Goal: Transaction & Acquisition: Purchase product/service

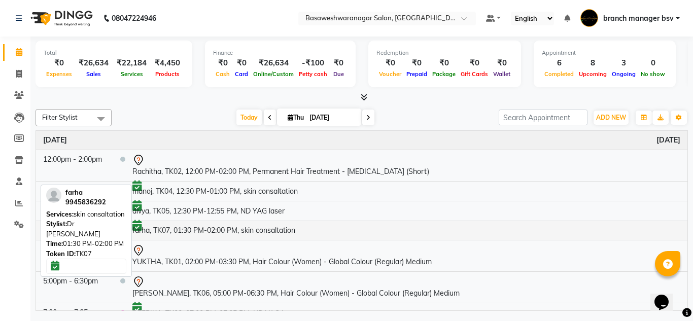
scroll to position [12, 0]
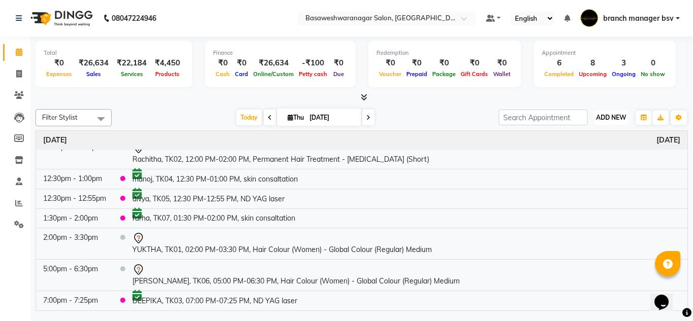
click at [609, 116] on span "ADD NEW" at bounding box center [611, 118] width 30 height 8
click at [604, 136] on button "Add Appointment" at bounding box center [588, 136] width 80 height 13
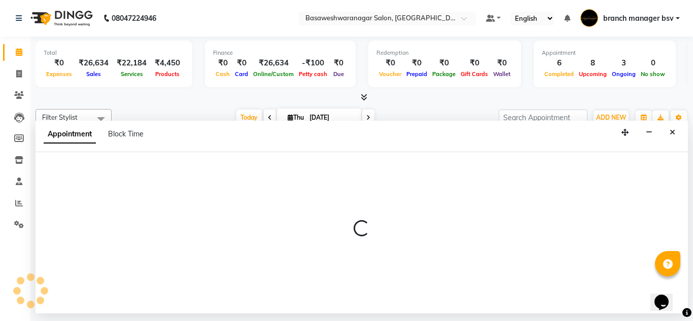
select select "540"
select select "tentative"
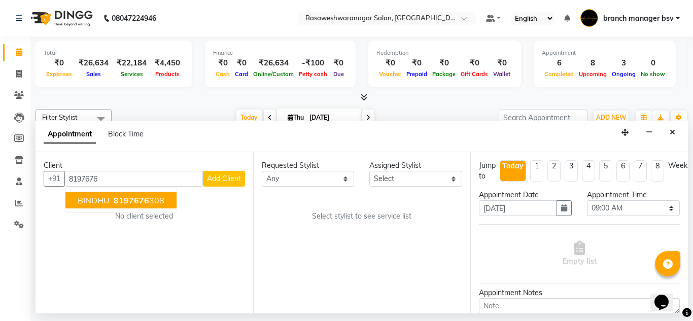
click at [101, 196] on span "BINDHU" at bounding box center [94, 200] width 32 height 10
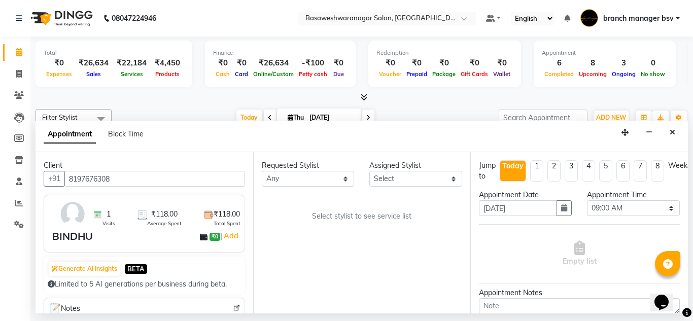
type input "8197676308"
click at [411, 190] on div "Requested Stylist Any ashwini branch manager bsv Dr.Jabin Dr mehzabin GURISH JA…" at bounding box center [362, 232] width 218 height 161
click at [403, 180] on select "Select ashwini branch manager bsv Dr.Jabin Dr mehzabin GURISH JASSI Jayshree Na…" at bounding box center [415, 179] width 93 height 16
select select "47930"
click at [369, 171] on select "Select ashwini branch manager bsv Dr.Jabin Dr mehzabin GURISH JASSI Jayshree Na…" at bounding box center [415, 179] width 93 height 16
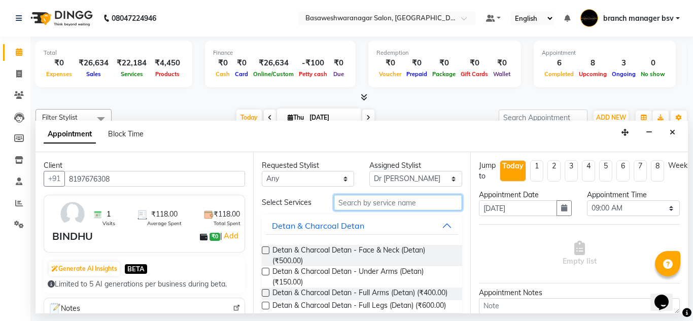
click at [346, 202] on input "text" at bounding box center [398, 203] width 129 height 16
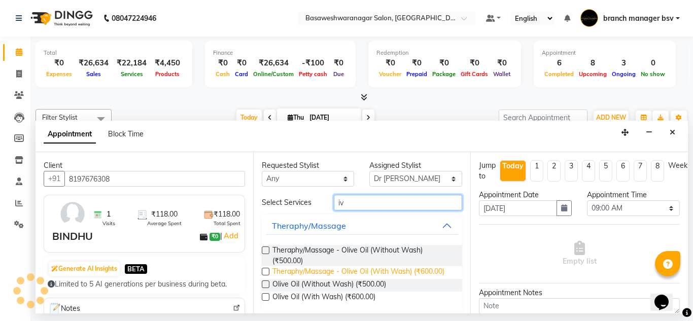
scroll to position [38, 0]
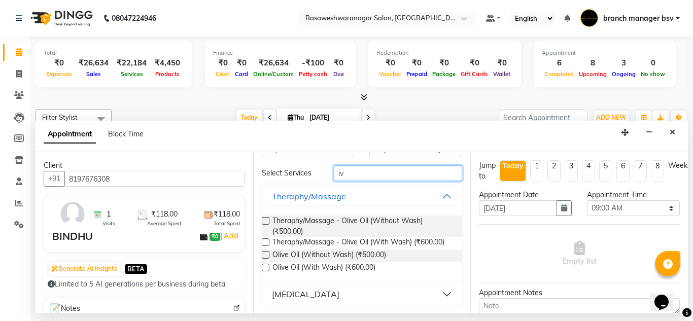
type input "iv"
click at [297, 291] on div "[MEDICAL_DATA]" at bounding box center [305, 294] width 67 height 12
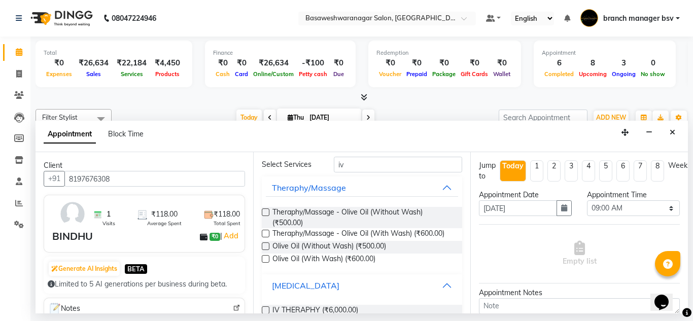
scroll to position [67, 0]
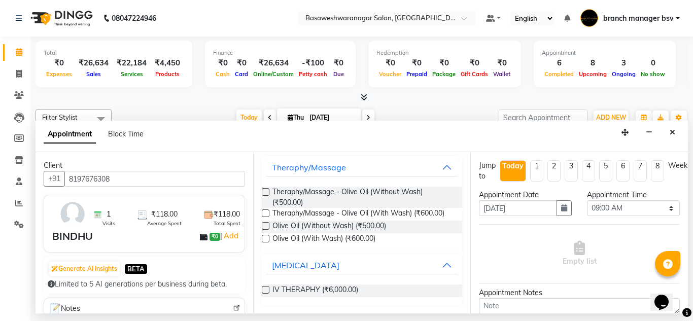
click at [260, 286] on div "Requested Stylist Any ashwini branch manager bsv Dr.Jabin Dr mehzabin GURISH JA…" at bounding box center [362, 232] width 218 height 161
click at [267, 289] on label at bounding box center [266, 290] width 8 height 8
click at [267, 289] on input "checkbox" at bounding box center [265, 291] width 7 height 7
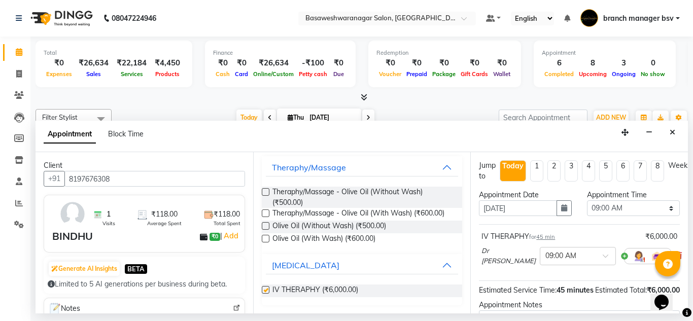
checkbox input "false"
click at [623, 208] on select "Select 09:00 AM 09:15 AM 09:30 AM 09:45 AM 10:00 AM 10:15 AM 10:30 AM 10:45 AM …" at bounding box center [633, 208] width 93 height 16
select select "780"
click at [587, 200] on select "Select 09:00 AM 09:15 AM 09:30 AM 09:45 AM 10:00 AM 10:15 AM 10:30 AM 10:45 AM …" at bounding box center [633, 208] width 93 height 16
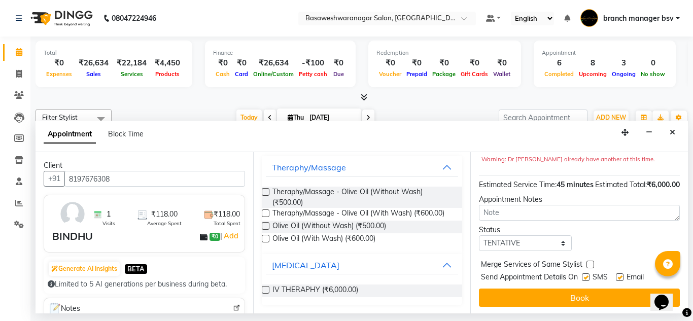
scroll to position [134, 11]
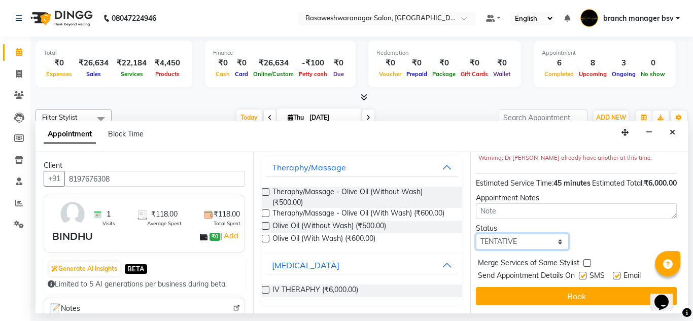
click at [521, 237] on select "Select TENTATIVE CONFIRM CHECK-IN UPCOMING" at bounding box center [522, 242] width 93 height 16
select select "confirm booking"
click at [476, 234] on select "Select TENTATIVE CONFIRM CHECK-IN UPCOMING" at bounding box center [522, 242] width 93 height 16
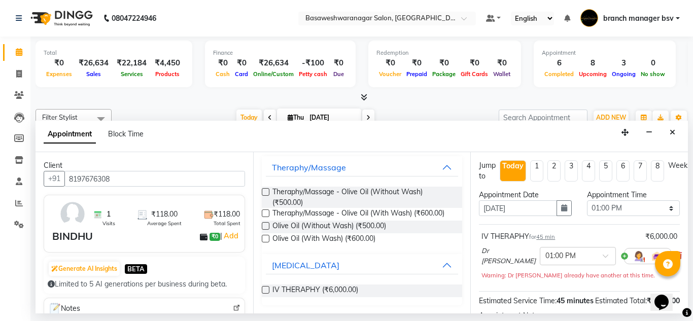
scroll to position [134, 0]
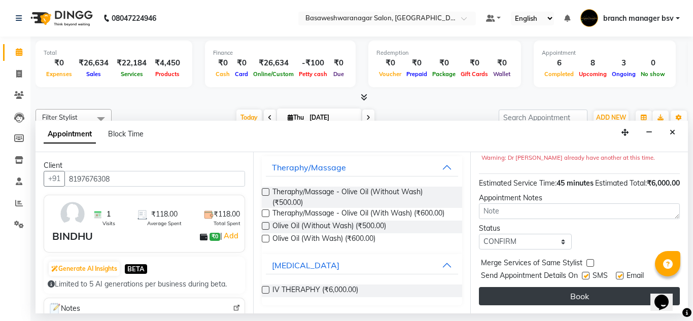
click at [527, 291] on button "Book" at bounding box center [579, 296] width 201 height 18
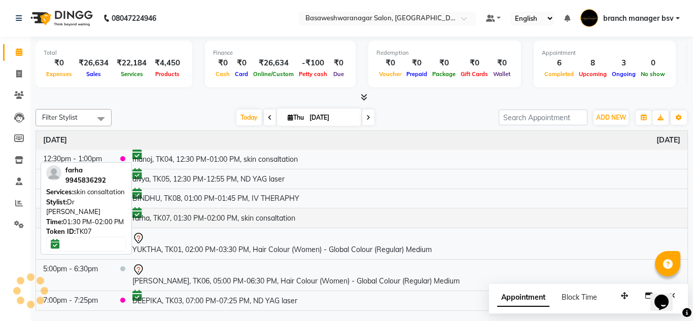
scroll to position [0, 0]
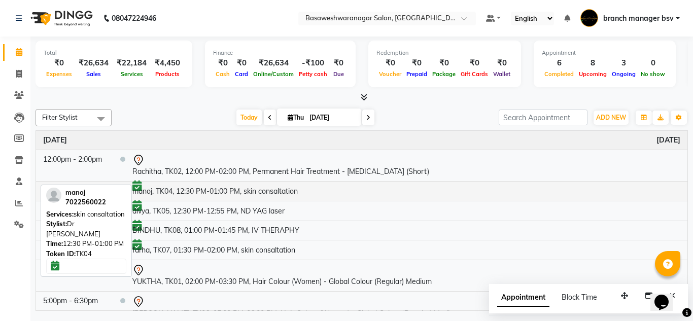
click at [282, 188] on td "manoj, TK04, 12:30 PM-01:00 PM, skin consaltation" at bounding box center [406, 191] width 562 height 20
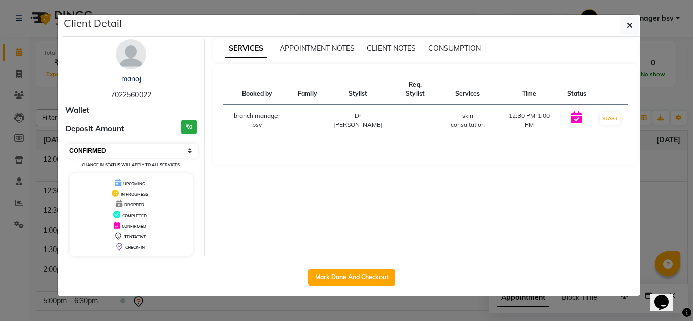
click at [122, 155] on select "Select IN SERVICE CONFIRMED TENTATIVE CHECK IN MARK DONE DROPPED UPCOMING" at bounding box center [131, 151] width 131 height 14
select select "7"
click at [66, 144] on select "Select IN SERVICE CONFIRMED TENTATIVE CHECK IN MARK DONE DROPPED UPCOMING" at bounding box center [131, 151] width 131 height 14
click at [25, 72] on ngb-modal-window "Client Detail manoj 7022560022 Wallet Deposit Amount ₹0 Select IN SERVICE CONFI…" at bounding box center [346, 160] width 693 height 321
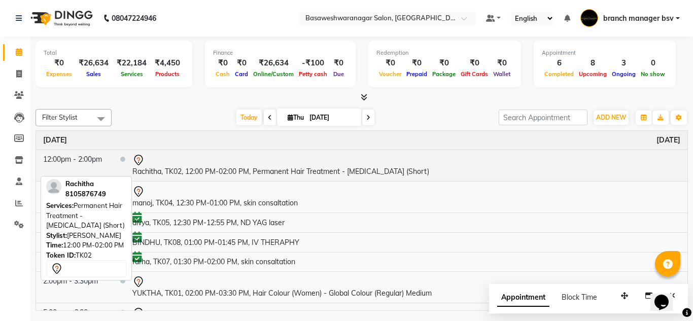
click at [203, 168] on td "Rachitha, TK02, 12:00 PM-02:00 PM, Permanent Hair Treatment - Botox (Short)" at bounding box center [406, 165] width 562 height 31
select select "7"
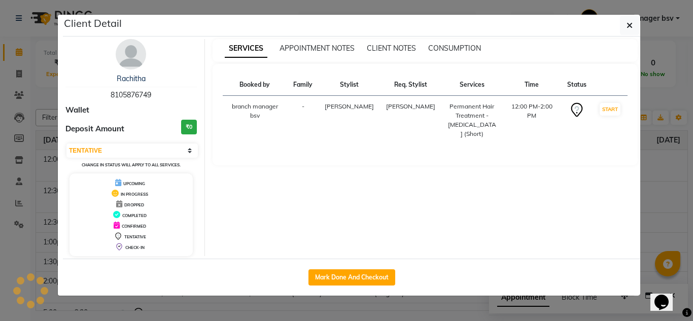
click at [18, 60] on ngb-modal-window "Client Detail Rachitha 8105876749 Wallet Deposit Amount ₹0 Select IN SERVICE CO…" at bounding box center [346, 160] width 693 height 321
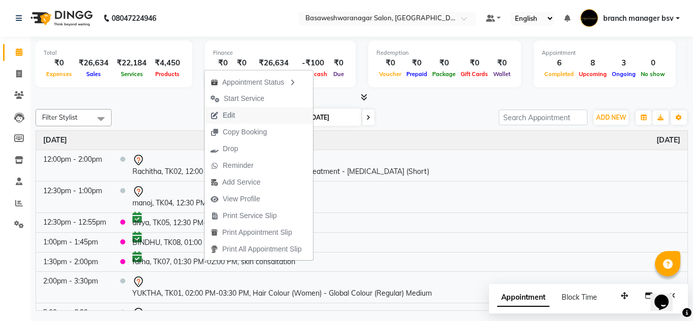
click at [240, 115] on span "Edit" at bounding box center [222, 115] width 37 height 17
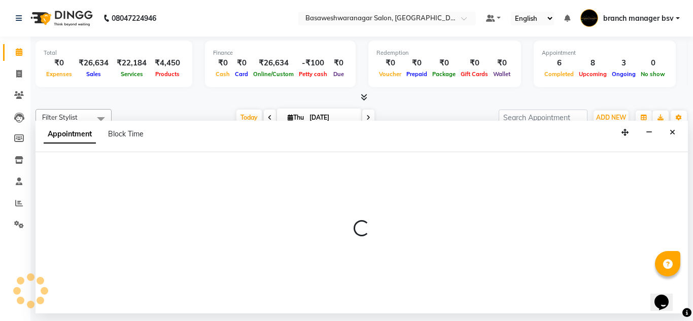
select select "tentative"
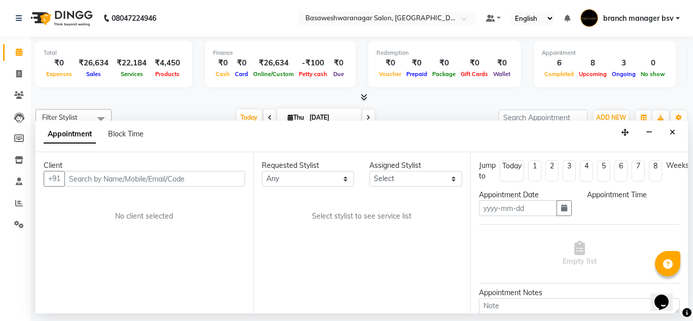
type input "[DATE]"
select select "720"
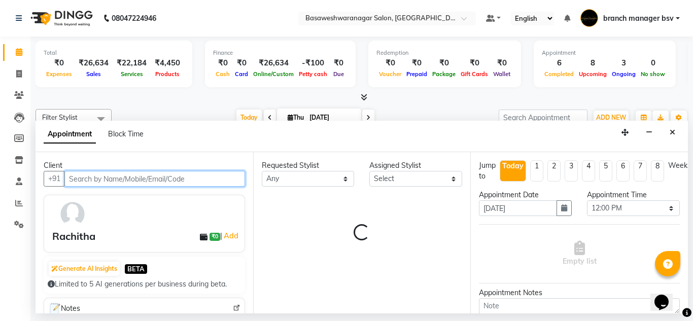
select select "46882"
select select "1239"
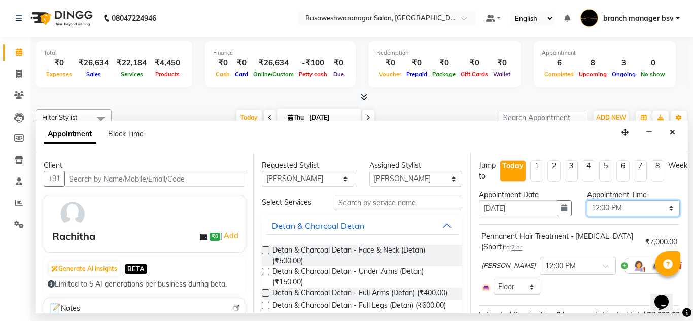
click at [601, 207] on select "Select 09:00 AM 09:15 AM 09:30 AM 09:45 AM 10:00 AM 10:15 AM 10:30 AM 10:45 AM …" at bounding box center [633, 208] width 93 height 16
select select "960"
click at [587, 200] on select "Select 09:00 AM 09:15 AM 09:30 AM 09:45 AM 10:00 AM 10:15 AM 10:30 AM 10:45 AM …" at bounding box center [633, 208] width 93 height 16
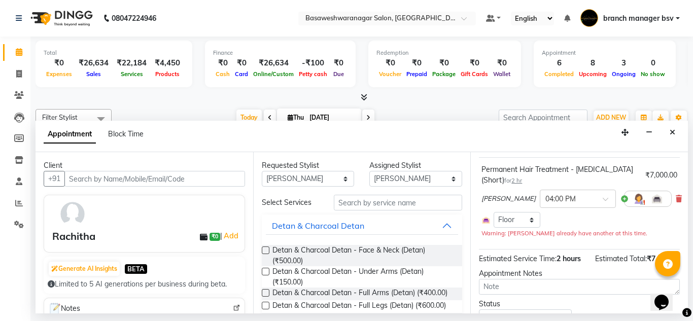
scroll to position [131, 0]
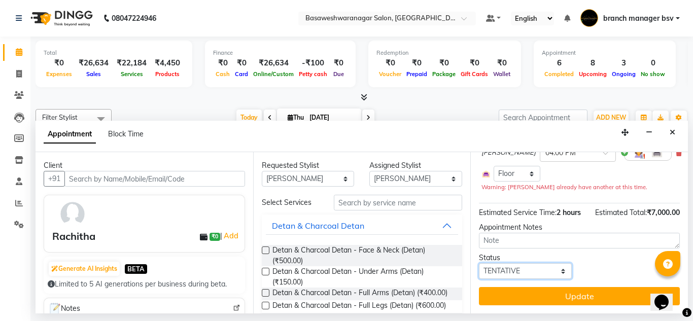
click at [509, 268] on select "Select TENTATIVE CONFIRM CHECK-IN UPCOMING" at bounding box center [525, 271] width 93 height 16
click at [479, 263] on select "Select TENTATIVE CONFIRM CHECK-IN UPCOMING" at bounding box center [525, 271] width 93 height 16
click at [498, 267] on select "Select TENTATIVE CONFIRM CHECK-IN UPCOMING" at bounding box center [525, 271] width 93 height 16
select select "tentative"
click at [479, 263] on select "Select TENTATIVE CONFIRM CHECK-IN UPCOMING" at bounding box center [525, 271] width 93 height 16
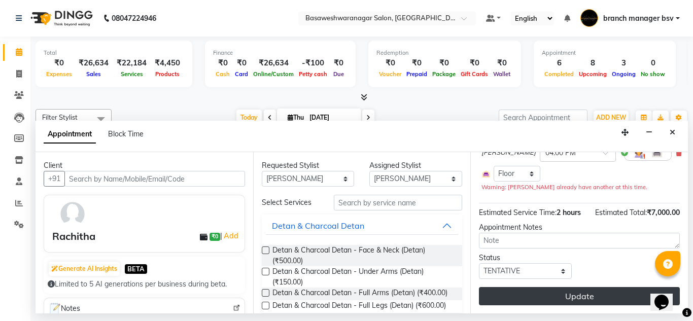
click at [500, 290] on button "Update" at bounding box center [579, 296] width 201 height 18
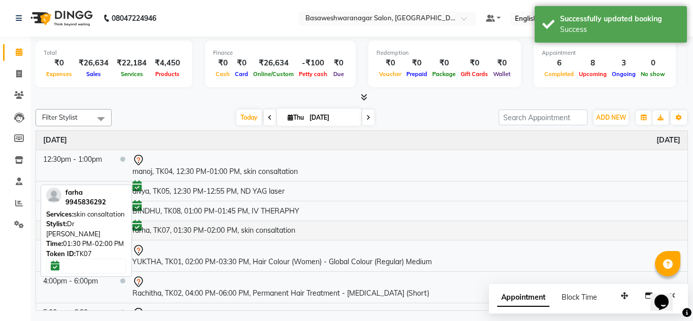
scroll to position [44, 0]
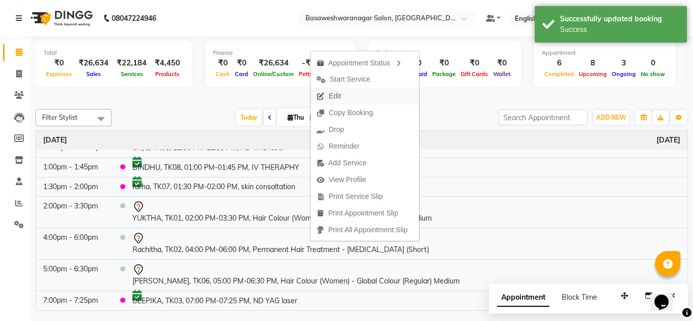
click at [322, 98] on icon "button" at bounding box center [321, 96] width 8 height 7
select select "tentative"
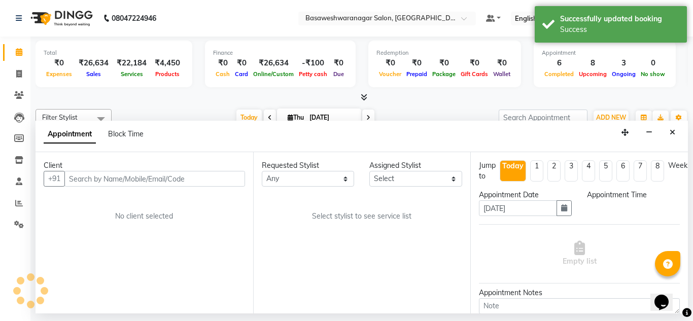
select select "46882"
select select "960"
select select "1239"
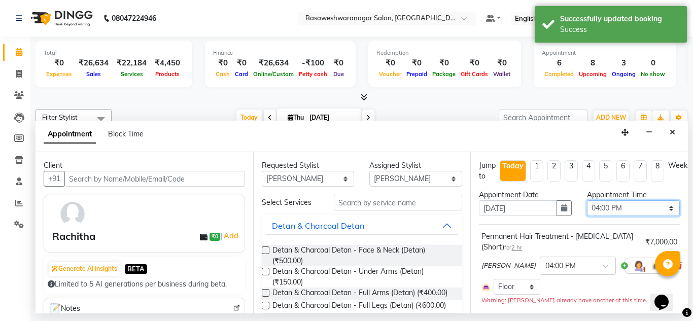
click at [643, 205] on select "Select 09:00 AM 09:15 AM 09:30 AM 09:45 AM 10:00 AM 10:15 AM 10:30 AM 10:45 AM …" at bounding box center [633, 208] width 93 height 16
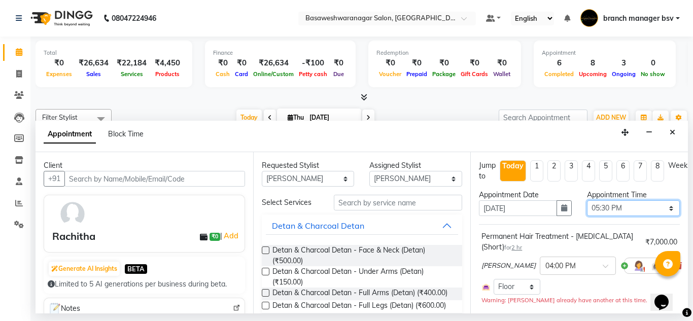
click at [587, 200] on select "Select 09:00 AM 09:15 AM 09:30 AM 09:45 AM 10:00 AM 10:15 AM 10:30 AM 10:45 AM …" at bounding box center [633, 208] width 93 height 16
click at [589, 209] on select "Select 09:00 AM 09:15 AM 09:30 AM 09:45 AM 10:00 AM 10:15 AM 10:30 AM 10:45 AM …" at bounding box center [633, 208] width 93 height 16
select select "1080"
click at [587, 200] on select "Select 09:00 AM 09:15 AM 09:30 AM 09:45 AM 10:00 AM 10:15 AM 10:30 AM 10:45 AM …" at bounding box center [633, 208] width 93 height 16
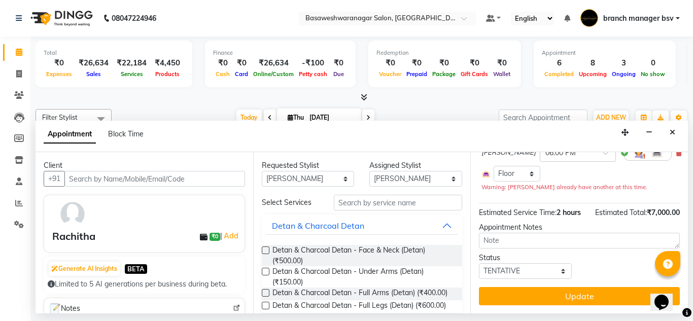
scroll to position [131, 0]
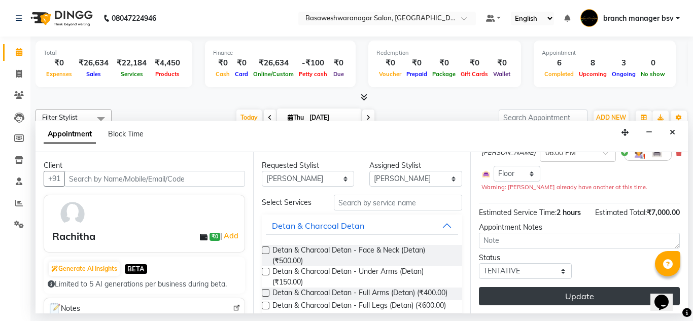
click at [494, 288] on button "Update" at bounding box center [579, 296] width 201 height 18
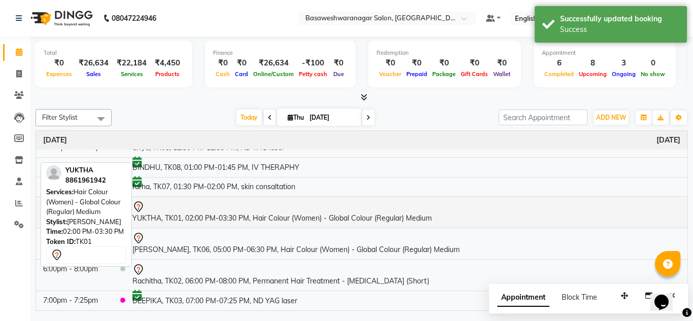
scroll to position [0, 0]
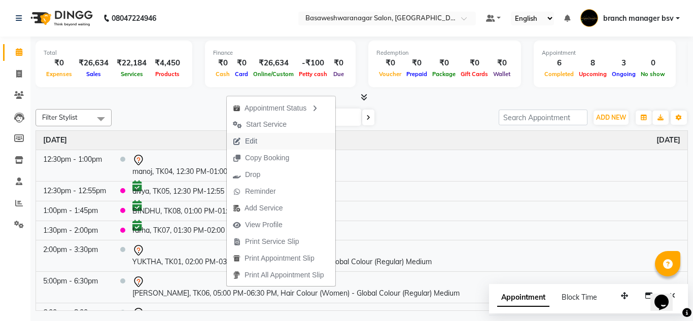
click at [271, 142] on button "Edit" at bounding box center [281, 141] width 109 height 17
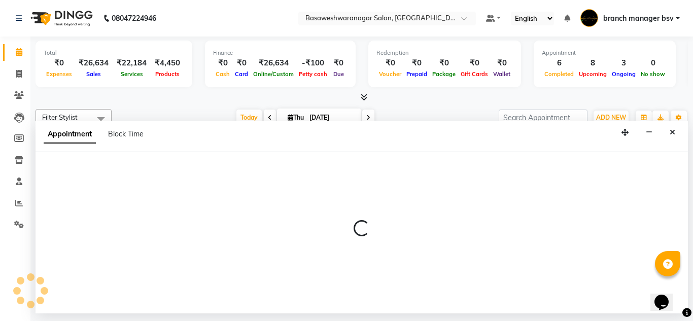
select select "tentative"
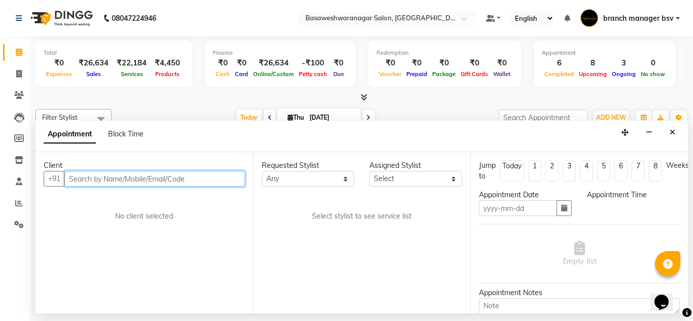
type input "[DATE]"
select select "confirm booking"
select select "750"
select select "47930"
select select "1239"
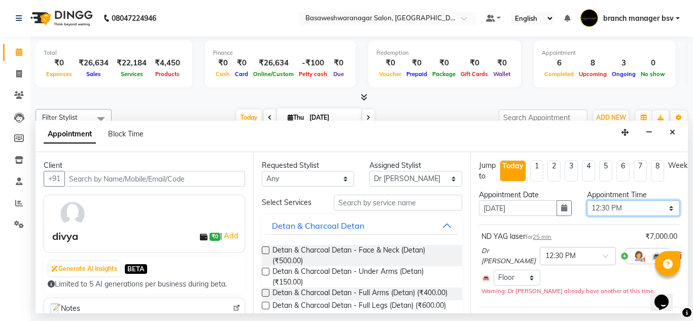
click at [602, 204] on select "Select 09:00 AM 09:15 AM 09:30 AM 09:45 AM 10:00 AM 10:15 AM 10:30 AM 10:45 AM …" at bounding box center [633, 208] width 93 height 16
select select "810"
click at [587, 200] on select "Select 09:00 AM 09:15 AM 09:30 AM 09:45 AM 10:00 AM 10:15 AM 10:30 AM 10:45 AM …" at bounding box center [633, 208] width 93 height 16
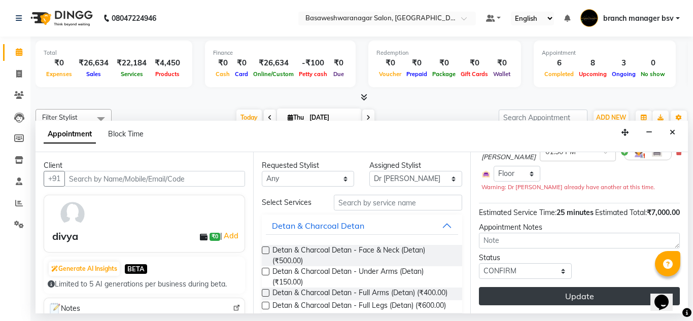
click at [494, 291] on button "Update" at bounding box center [579, 296] width 201 height 18
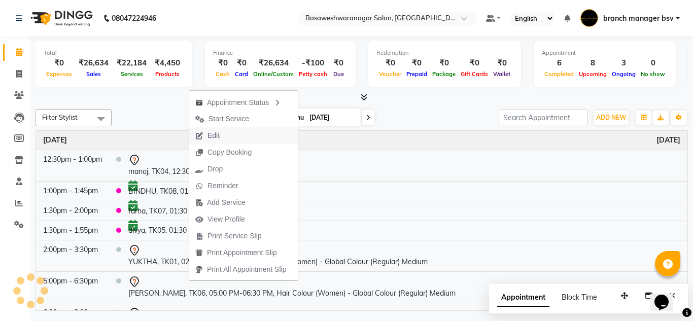
click at [221, 133] on span "Edit" at bounding box center [207, 135] width 37 height 17
select select "tentative"
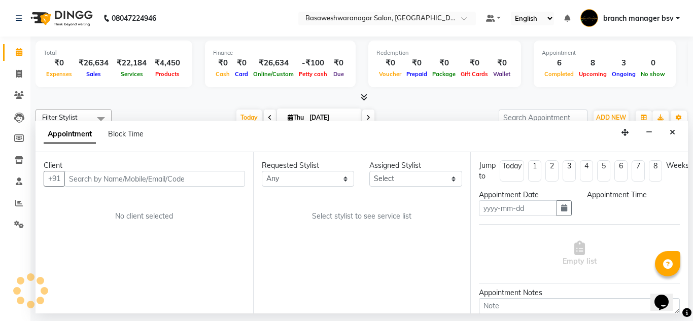
type input "[DATE]"
select select "confirm booking"
select select "780"
select select "47930"
select select "1239"
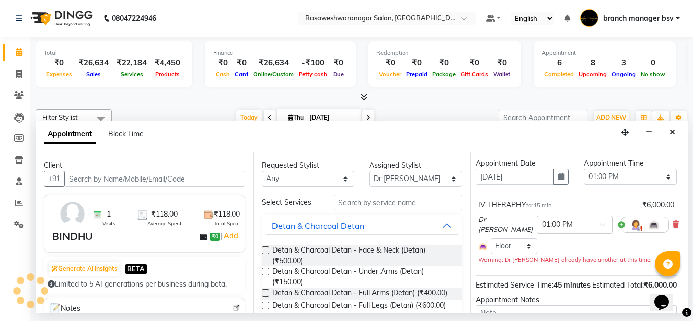
scroll to position [31, 4]
click at [609, 178] on select "Select 09:00 AM 09:15 AM 09:30 AM 09:45 AM 10:00 AM 10:15 AM 10:30 AM 10:45 AM …" at bounding box center [630, 177] width 93 height 16
select select "750"
click at [584, 169] on select "Select 09:00 AM 09:15 AM 09:30 AM 09:45 AM 10:00 AM 10:15 AM 10:30 AM 10:45 AM …" at bounding box center [630, 177] width 93 height 16
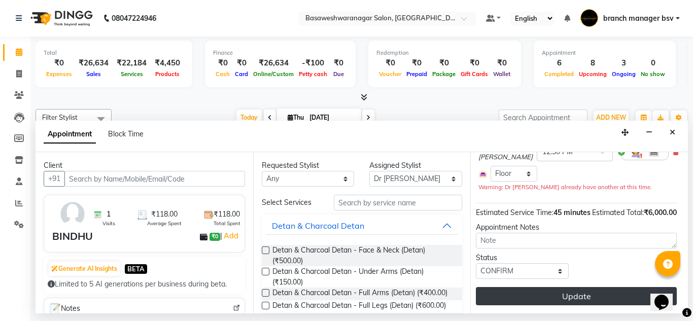
click at [505, 287] on button "Update" at bounding box center [576, 296] width 201 height 18
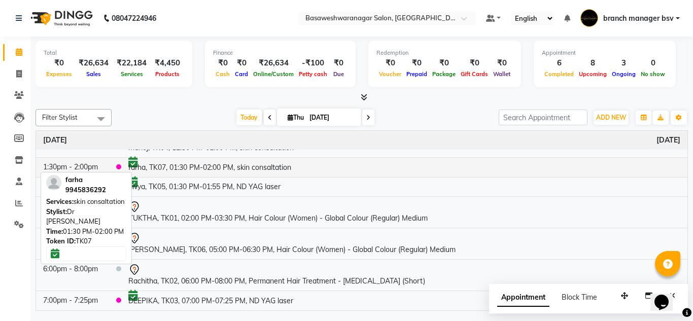
scroll to position [0, 0]
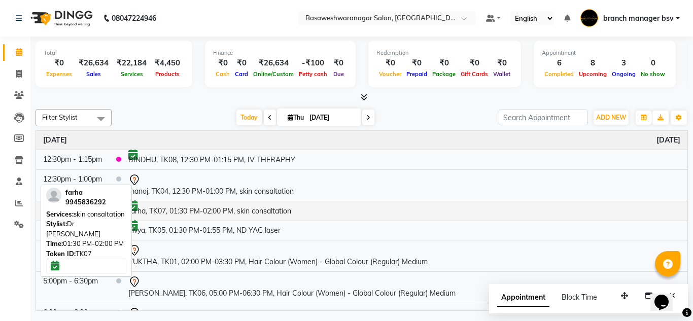
click at [197, 214] on td "farha, TK07, 01:30 PM-02:00 PM, skin consaltation" at bounding box center [404, 211] width 566 height 20
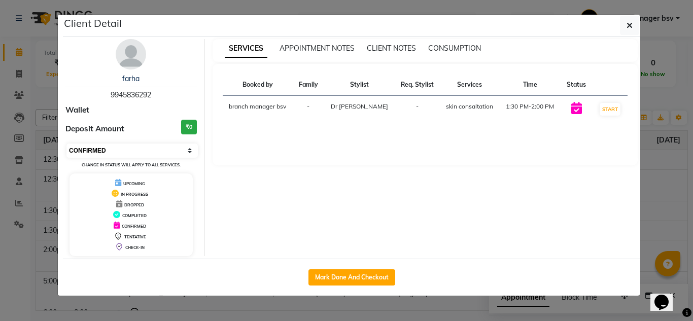
click at [98, 146] on select "Select IN SERVICE CONFIRMED TENTATIVE CHECK IN MARK DONE DROPPED UPCOMING" at bounding box center [131, 151] width 131 height 14
select select "7"
click at [66, 144] on select "Select IN SERVICE CONFIRMED TENTATIVE CHECK IN MARK DONE DROPPED UPCOMING" at bounding box center [131, 151] width 131 height 14
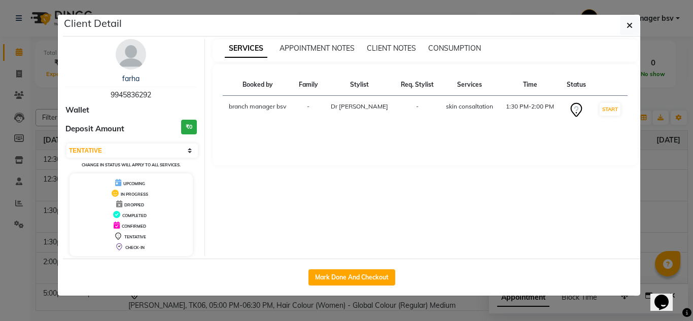
click at [17, 187] on ngb-modal-window "Client Detail farha 9945836292 Wallet Deposit Amount ₹0 Select IN SERVICE CONFI…" at bounding box center [346, 160] width 693 height 321
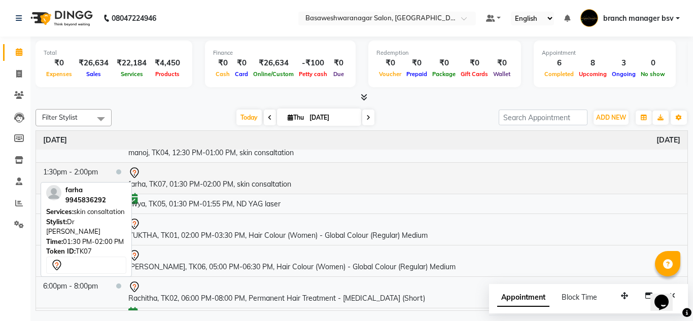
scroll to position [55, 0]
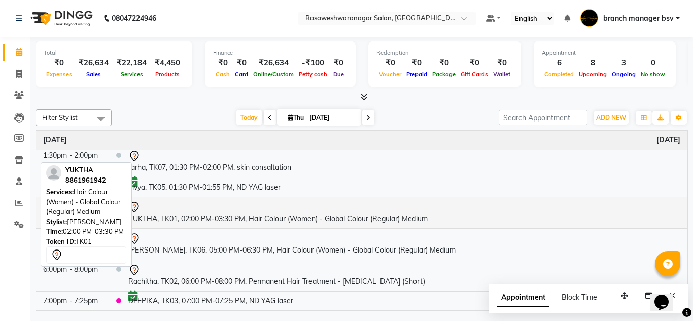
click at [227, 218] on td "YUKTHA, TK01, 02:00 PM-03:30 PM, Hair Colour (Women) - Global Colour (Regular) …" at bounding box center [404, 212] width 566 height 31
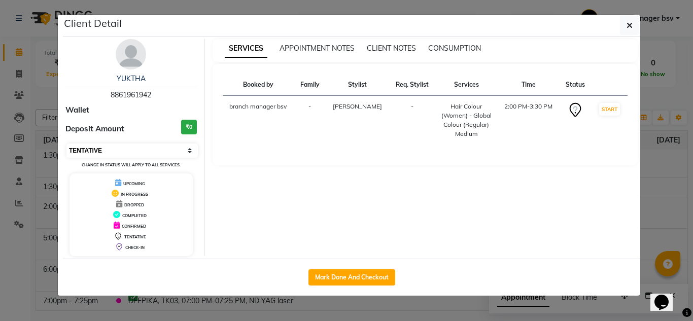
click at [122, 146] on select "Select IN SERVICE CONFIRMED TENTATIVE CHECK IN MARK DONE DROPPED UPCOMING" at bounding box center [131, 151] width 131 height 14
select select "6"
click at [66, 144] on select "Select IN SERVICE CONFIRMED TENTATIVE CHECK IN MARK DONE DROPPED UPCOMING" at bounding box center [131, 151] width 131 height 14
click at [24, 188] on ngb-modal-window "Client Detail YUKTHA 8861961942 Wallet Deposit Amount ₹0 Select IN SERVICE CONF…" at bounding box center [346, 160] width 693 height 321
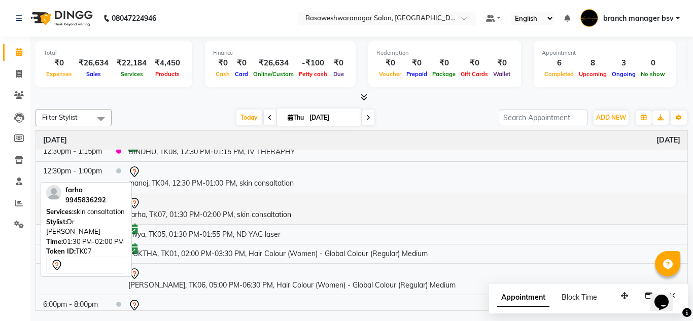
scroll to position [44, 0]
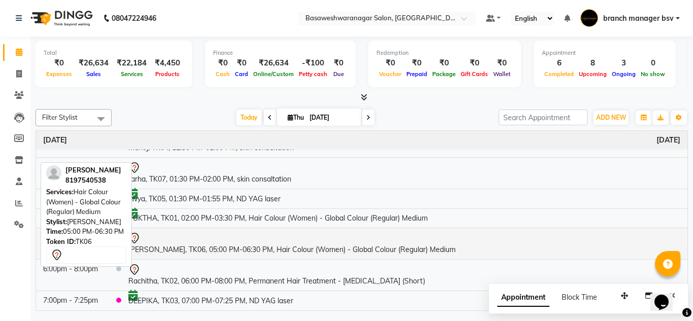
click at [170, 248] on td "sridevi, TK06, 05:00 PM-06:30 PM, Hair Colour (Women) - Global Colour (Regular)…" at bounding box center [404, 243] width 566 height 31
select select "7"
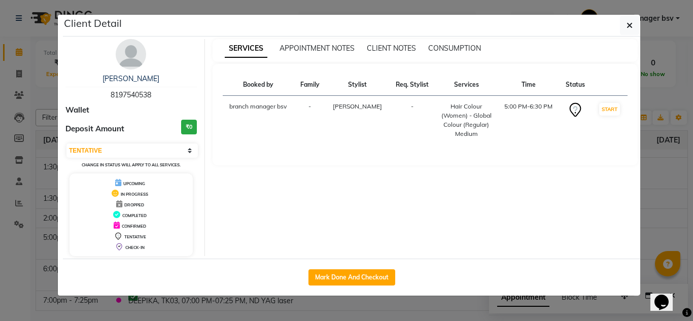
click at [25, 183] on ngb-modal-window "Client Detail sridevi 8197540538 Wallet Deposit Amount ₹0 Select IN SERVICE CON…" at bounding box center [346, 160] width 693 height 321
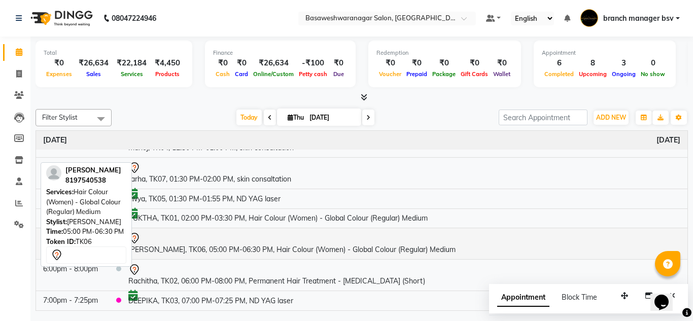
click at [251, 251] on td "sridevi, TK06, 05:00 PM-06:30 PM, Hair Colour (Women) - Global Colour (Regular)…" at bounding box center [404, 243] width 566 height 31
select select "7"
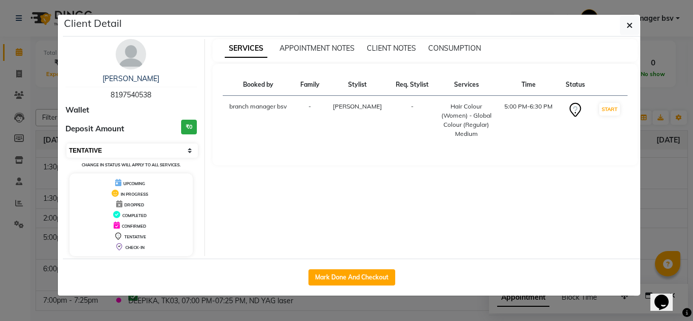
click at [88, 148] on select "Select IN SERVICE CONFIRMED TENTATIVE CHECK IN MARK DONE DROPPED UPCOMING" at bounding box center [131, 151] width 131 height 14
click at [18, 46] on ngb-modal-window "Client Detail sridevi 8197540538 Wallet Deposit Amount ₹0 Select IN SERVICE CON…" at bounding box center [346, 160] width 693 height 321
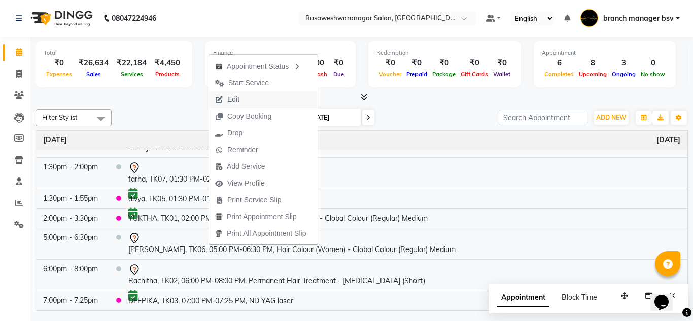
click at [265, 101] on button "Edit" at bounding box center [263, 99] width 109 height 17
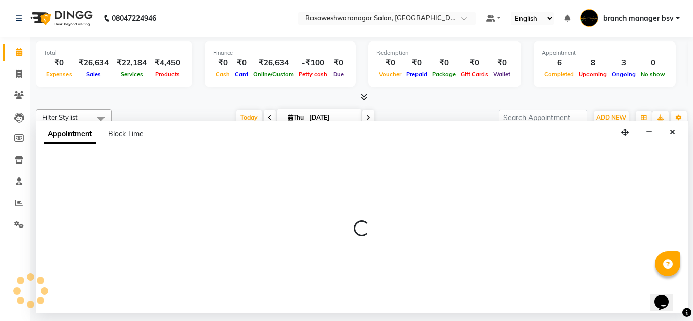
select select "tentative"
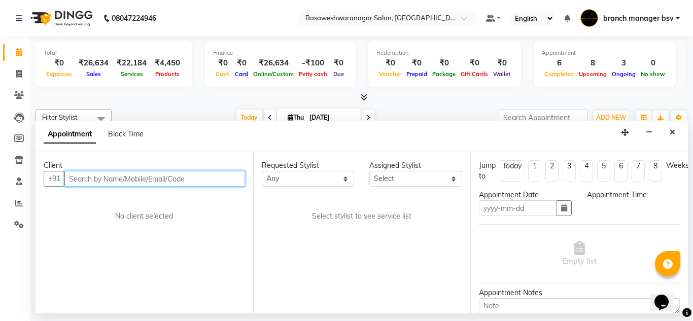
type input "[DATE]"
select select "46882"
select select "1020"
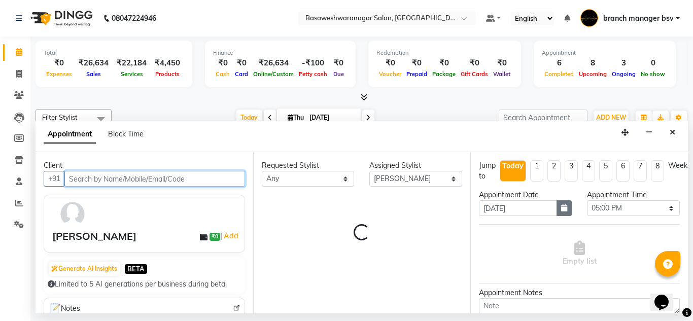
select select "1239"
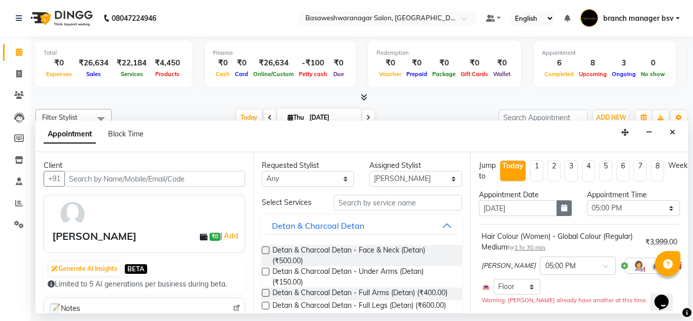
click at [559, 203] on button "button" at bounding box center [564, 208] width 15 height 16
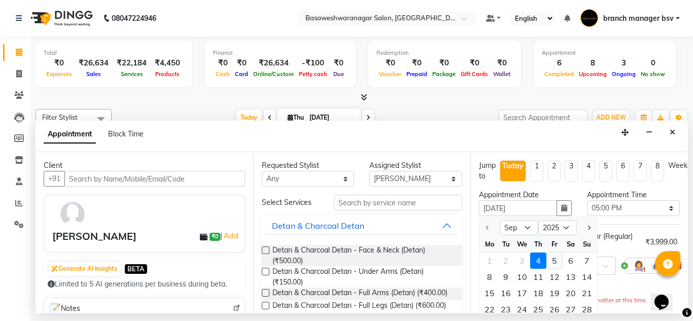
click at [552, 263] on div "5" at bounding box center [554, 261] width 16 height 16
type input "[DATE]"
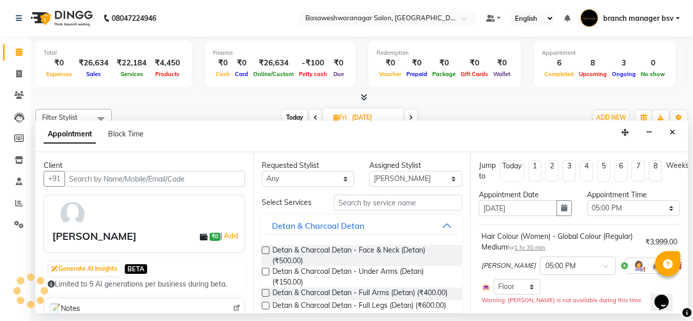
scroll to position [0, 0]
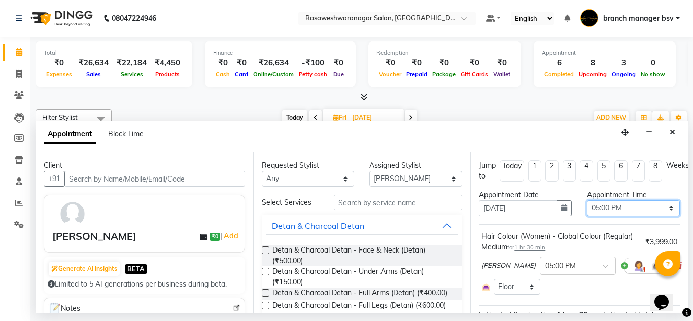
click at [640, 216] on select "Select 09:00 AM 09:15 AM 09:30 AM 09:45 AM 10:00 AM 10:15 AM 10:30 AM 10:45 AM …" at bounding box center [633, 208] width 93 height 16
select select "690"
click at [587, 200] on select "Select 09:00 AM 09:15 AM 09:30 AM 09:45 AM 10:00 AM 10:15 AM 10:30 AM 10:45 AM …" at bounding box center [633, 208] width 93 height 16
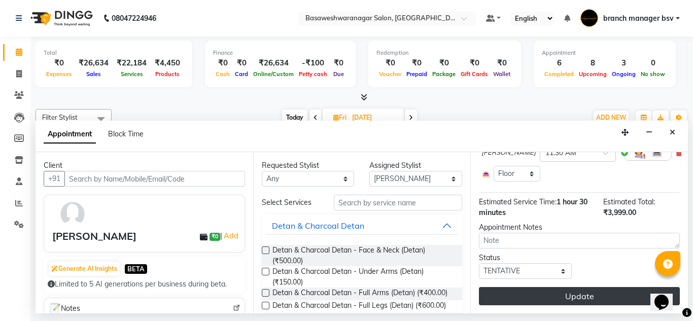
click at [546, 287] on button "Update" at bounding box center [579, 296] width 201 height 18
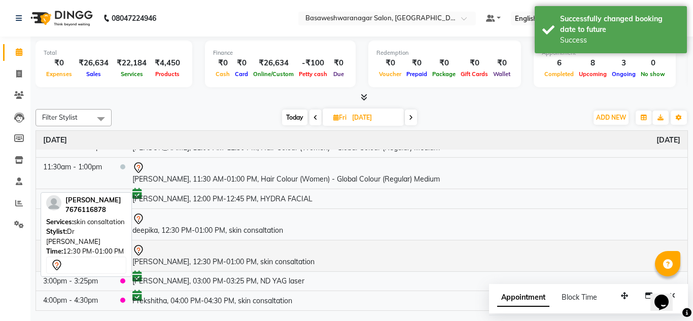
scroll to position [0, 0]
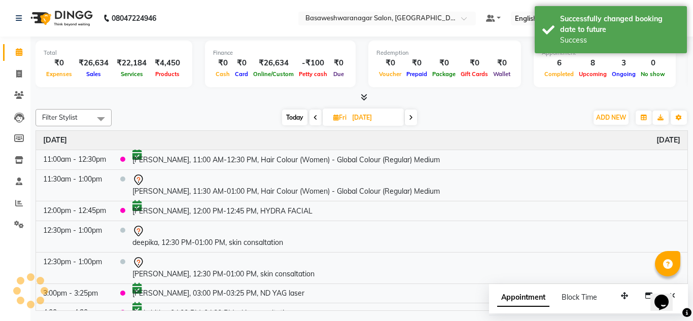
click at [295, 112] on span "Today" at bounding box center [294, 118] width 25 height 16
type input "[DATE]"
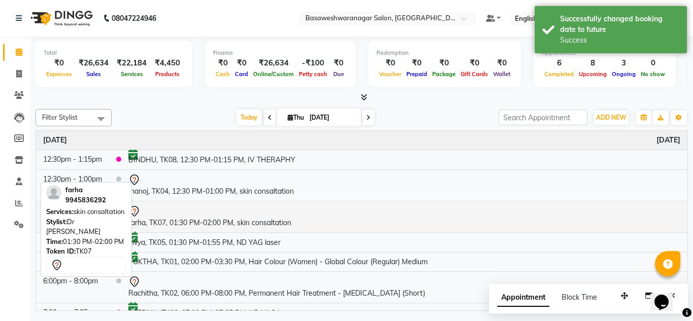
scroll to position [12, 0]
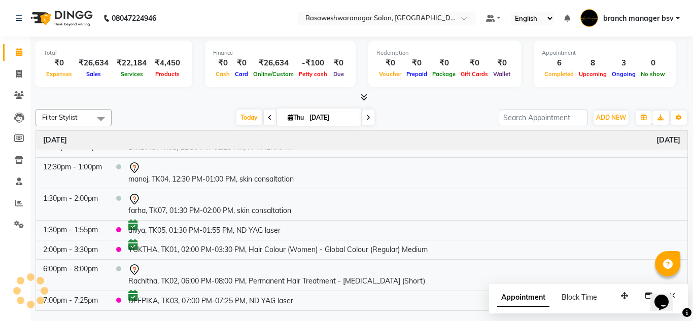
click at [233, 138] on div "Thursday September 4, 2025" at bounding box center [361, 140] width 651 height 19
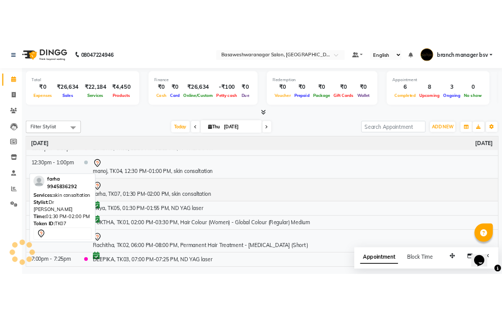
scroll to position [0, 0]
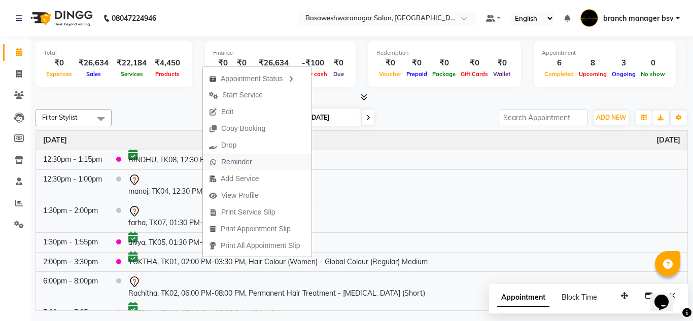
click at [249, 162] on span "Reminder" at bounding box center [236, 162] width 31 height 11
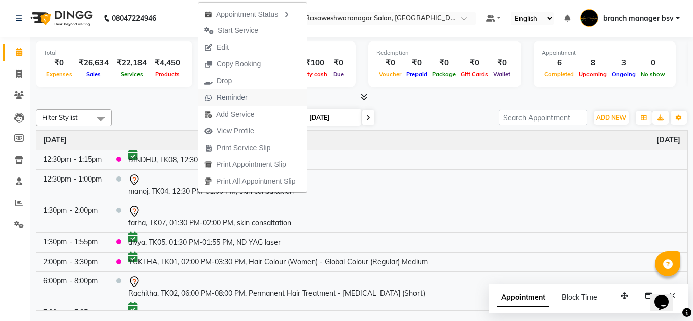
click at [235, 101] on span "Reminder" at bounding box center [232, 97] width 31 height 11
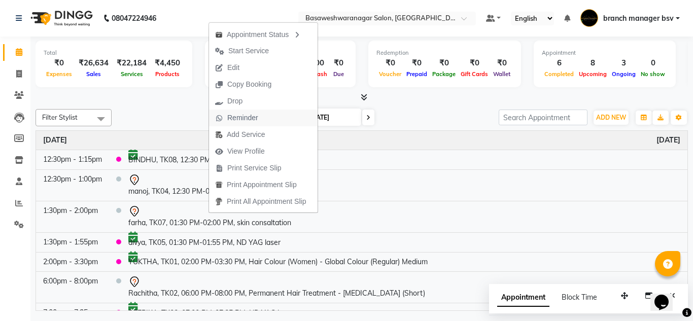
click at [252, 116] on span "Reminder" at bounding box center [242, 118] width 31 height 11
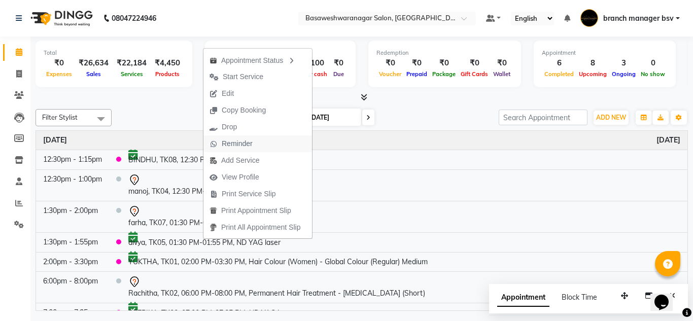
click at [244, 143] on span "Reminder" at bounding box center [237, 143] width 31 height 11
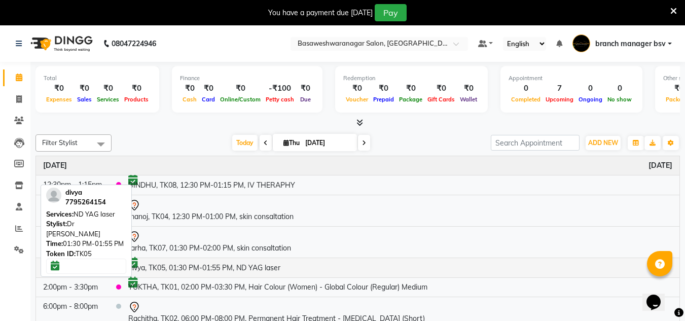
scroll to position [12, 0]
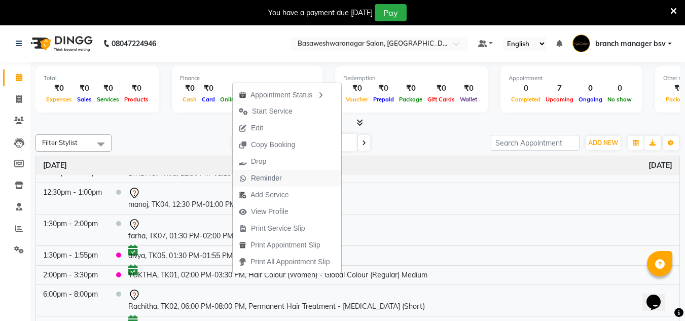
click at [280, 176] on span "Reminder" at bounding box center [266, 178] width 31 height 11
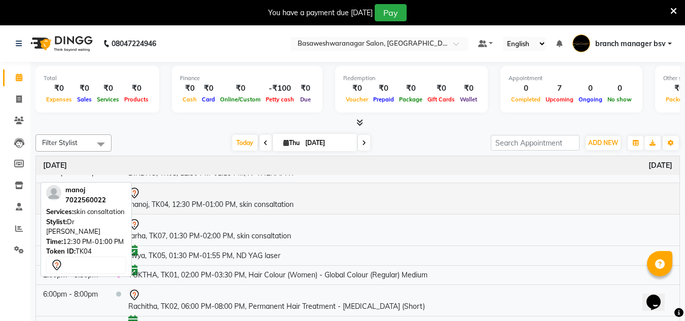
scroll to position [25, 0]
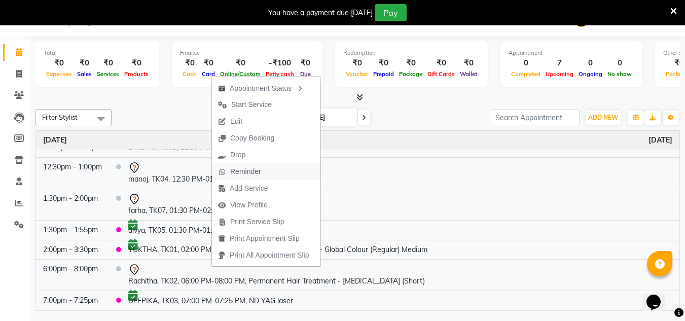
click at [246, 166] on span "Reminder" at bounding box center [245, 171] width 31 height 11
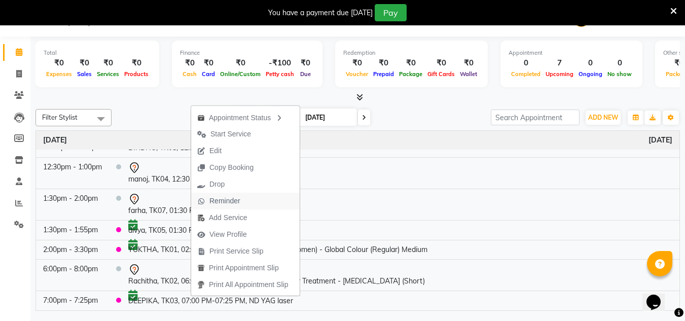
click at [234, 199] on span "Reminder" at bounding box center [225, 201] width 31 height 11
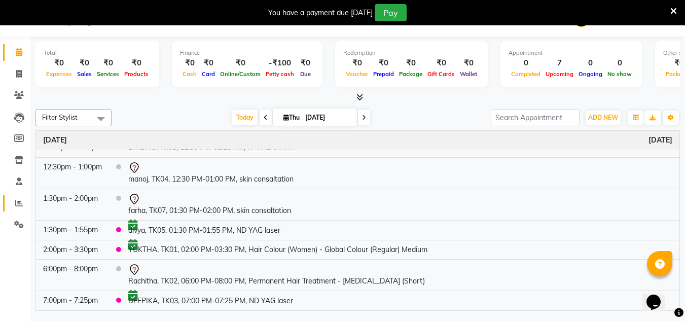
click at [10, 205] on link "Reports" at bounding box center [15, 203] width 24 height 17
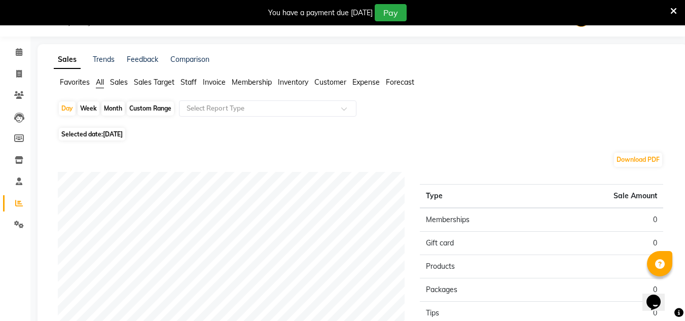
click at [143, 105] on div "Custom Range" at bounding box center [150, 108] width 47 height 14
select select "9"
select select "2025"
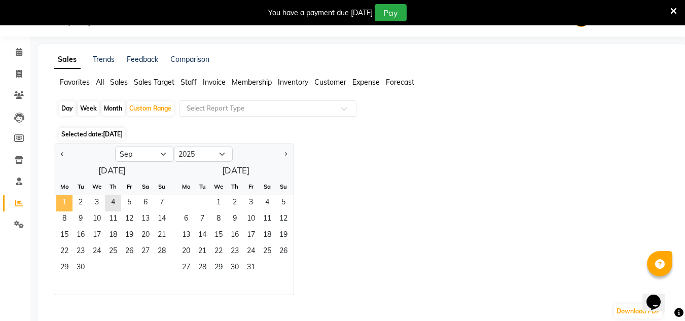
click at [65, 204] on span "1" at bounding box center [64, 203] width 16 height 16
click at [116, 205] on span "4" at bounding box center [113, 203] width 16 height 16
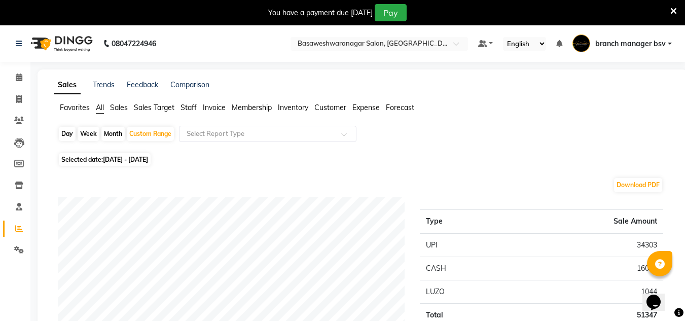
click at [191, 110] on span "Staff" at bounding box center [189, 107] width 16 height 9
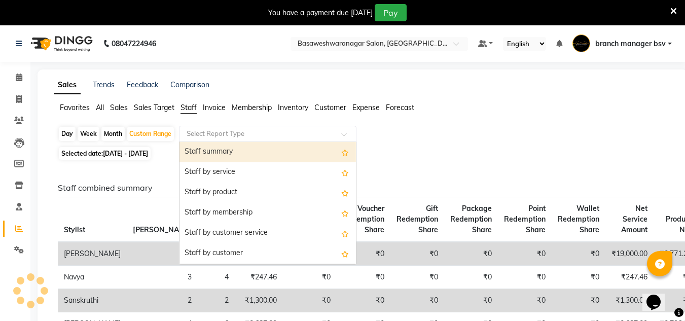
click at [210, 131] on input "text" at bounding box center [258, 134] width 146 height 10
click at [208, 157] on div "Staff summary" at bounding box center [268, 152] width 177 height 20
select select "full_report"
select select "csv"
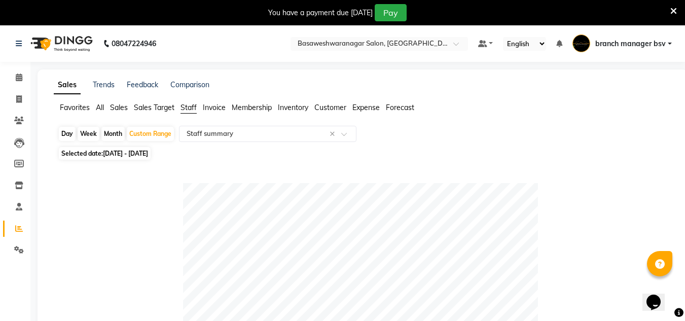
click at [148, 154] on span "01-09-2025 - 04-09-2025" at bounding box center [125, 154] width 45 height 8
select select "9"
select select "2025"
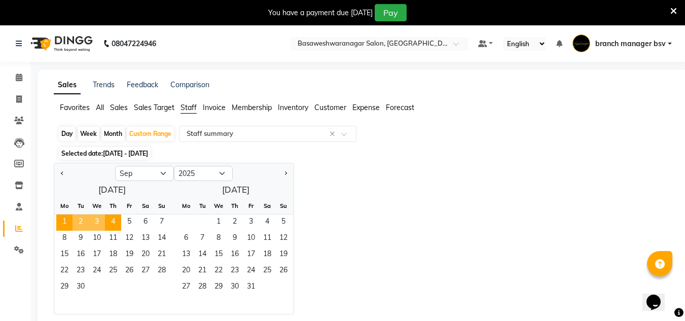
click at [75, 220] on span "2" at bounding box center [81, 223] width 16 height 16
click at [65, 135] on div "Day" at bounding box center [67, 134] width 17 height 14
select select "9"
select select "2025"
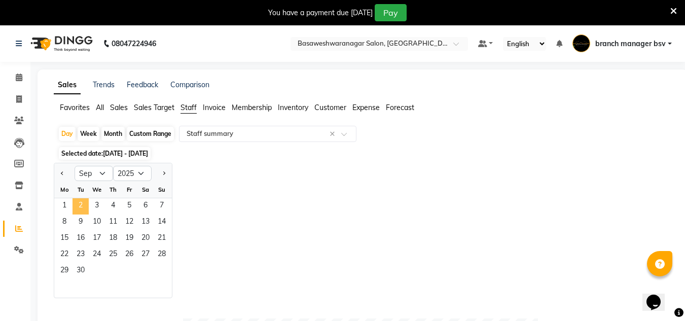
click at [83, 211] on span "2" at bounding box center [81, 206] width 16 height 16
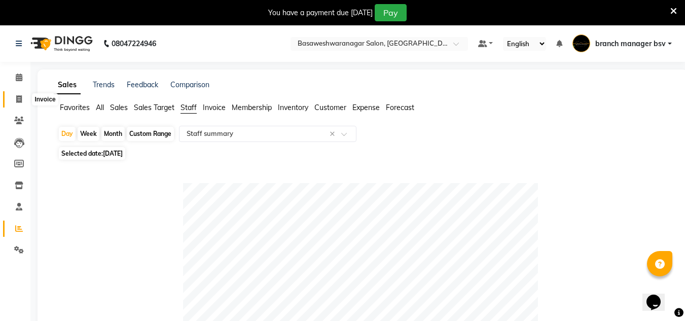
click at [22, 101] on icon at bounding box center [19, 99] width 6 height 8
select select "service"
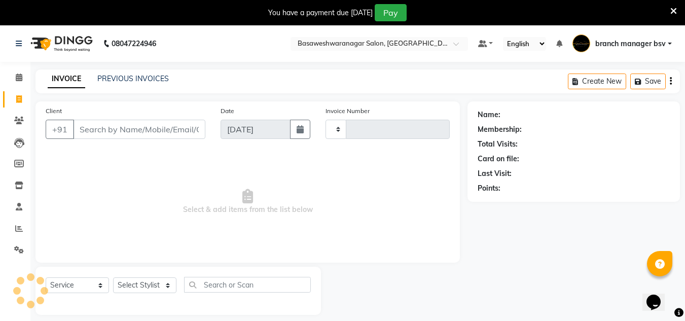
scroll to position [25, 0]
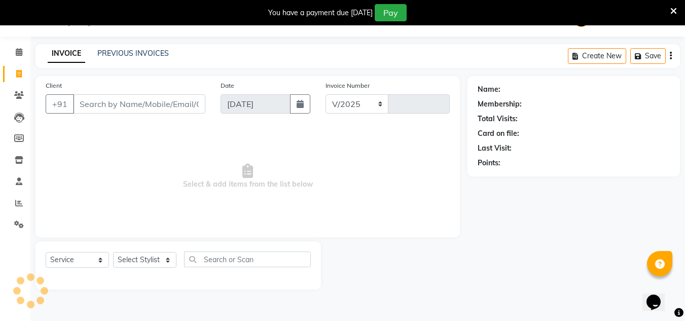
select select "842"
type input "1013"
click at [160, 56] on link "PREVIOUS INVOICES" at bounding box center [133, 53] width 72 height 9
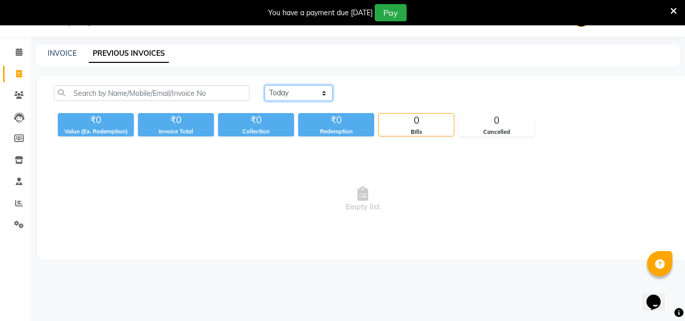
click at [273, 92] on select "Today Yesterday Custom Range" at bounding box center [299, 93] width 68 height 16
click at [265, 85] on select "Today Yesterday Custom Range" at bounding box center [299, 93] width 68 height 16
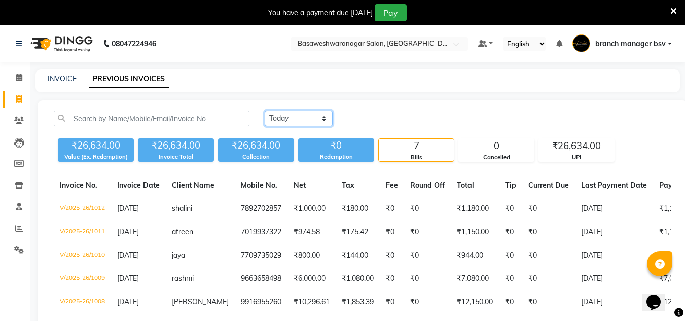
scroll to position [9, 0]
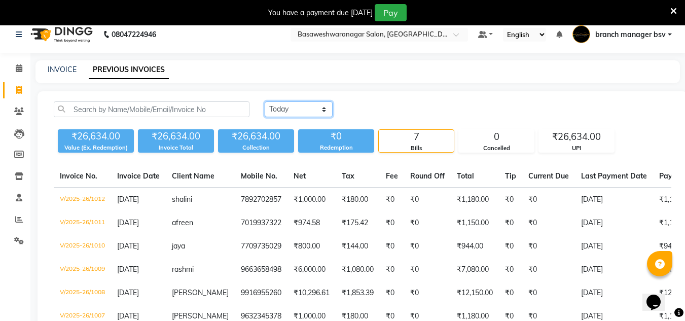
click at [295, 111] on select "Today Yesterday Custom Range" at bounding box center [299, 109] width 68 height 16
select select "range"
click at [265, 101] on select "Today Yesterday Custom Range" at bounding box center [299, 109] width 68 height 16
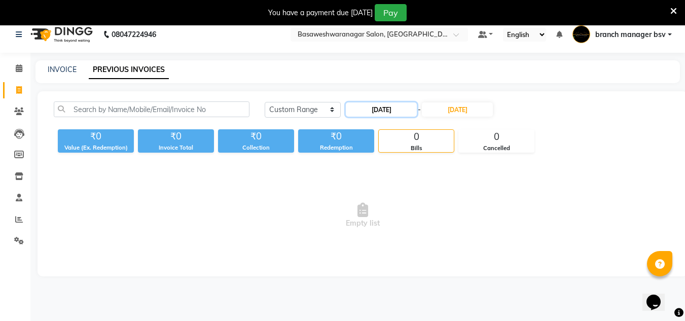
click at [385, 112] on input "[DATE]" at bounding box center [381, 109] width 71 height 14
select select "9"
select select "2025"
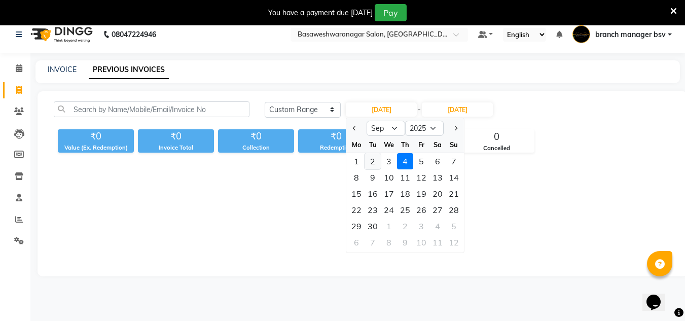
click at [376, 164] on div "2" at bounding box center [373, 161] width 16 height 16
type input "02-09-2025"
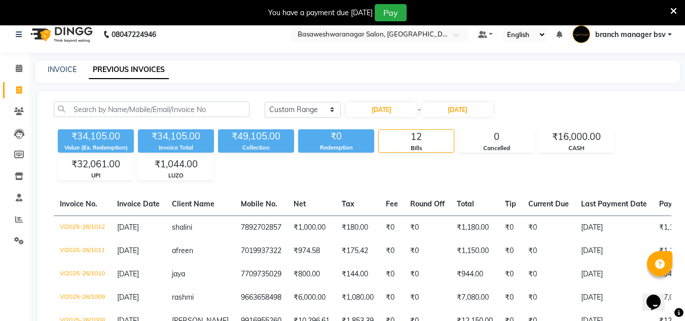
click at [456, 102] on div "02-09-2025 - 04-09-2025" at bounding box center [419, 109] width 149 height 16
click at [454, 113] on input "[DATE]" at bounding box center [457, 109] width 71 height 14
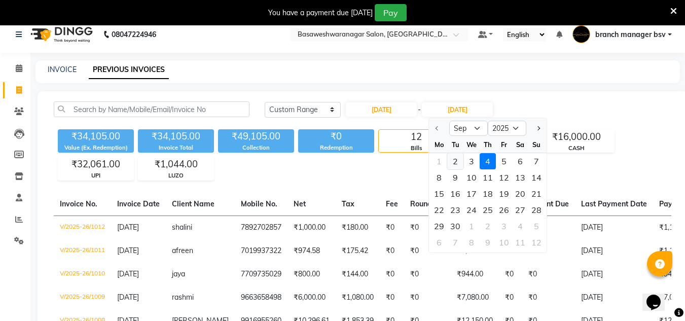
click at [452, 162] on div "2" at bounding box center [455, 161] width 16 height 16
type input "02-09-2025"
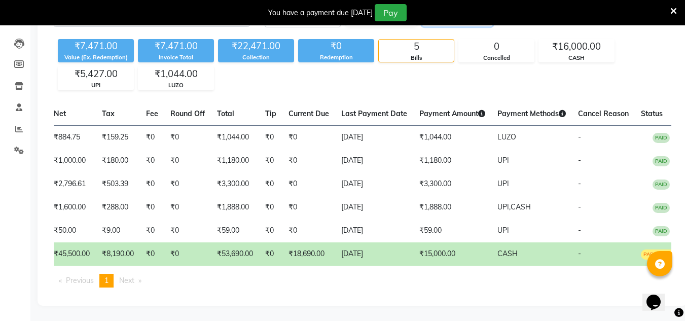
scroll to position [0, 250]
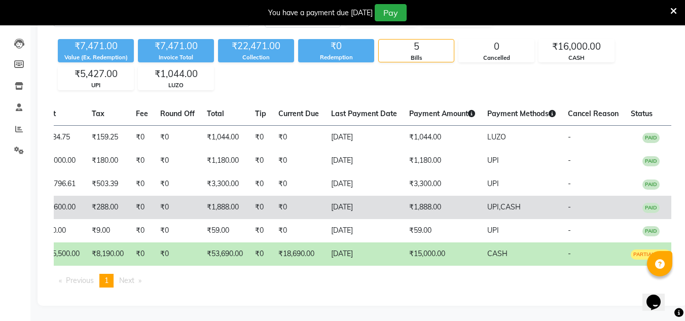
click at [443, 206] on td "₹1,888.00" at bounding box center [442, 207] width 78 height 23
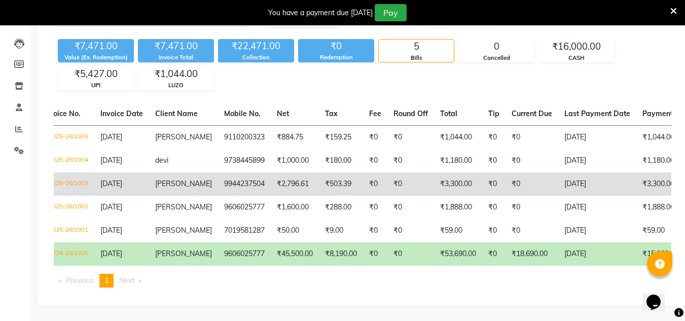
scroll to position [0, 0]
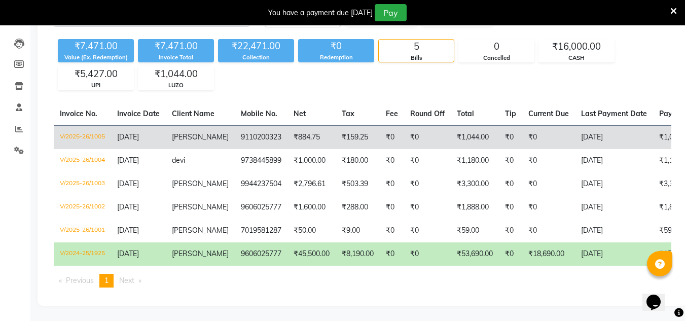
click at [306, 134] on td "₹884.75" at bounding box center [312, 137] width 48 height 24
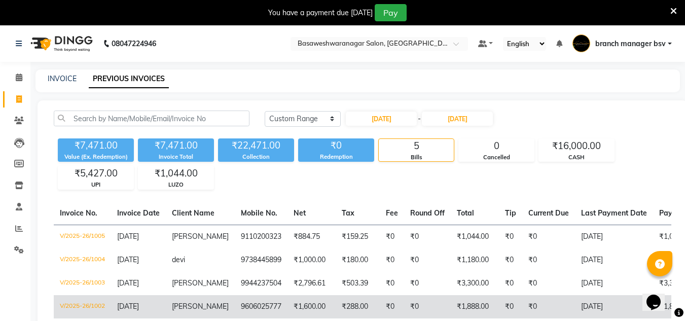
click at [380, 295] on td "₹0" at bounding box center [392, 306] width 24 height 23
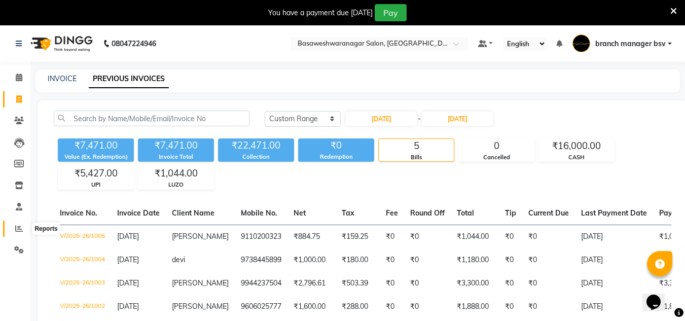
click at [20, 229] on icon at bounding box center [19, 229] width 8 height 8
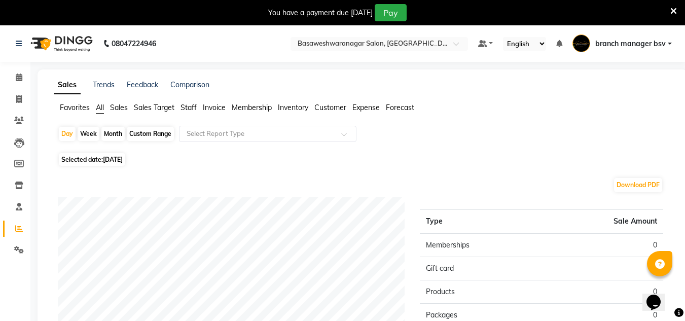
click at [190, 108] on span "Staff" at bounding box center [189, 107] width 16 height 9
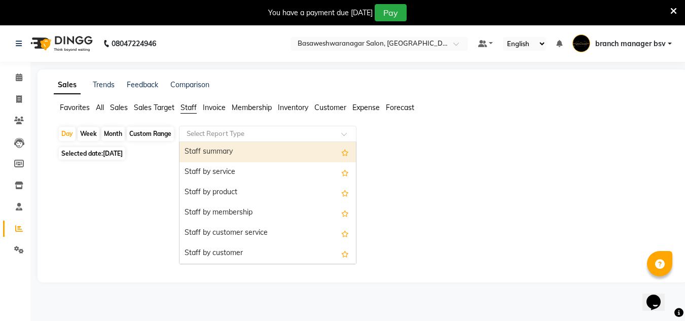
click at [209, 129] on input "text" at bounding box center [258, 134] width 146 height 10
click at [210, 146] on div "Staff summary" at bounding box center [268, 152] width 177 height 20
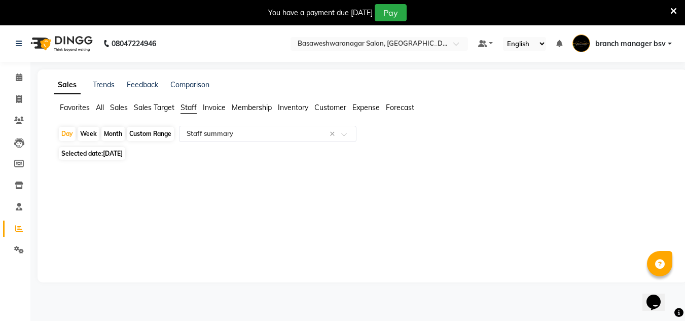
click at [123, 154] on span "[DATE]" at bounding box center [113, 154] width 20 height 8
select select "9"
select select "2025"
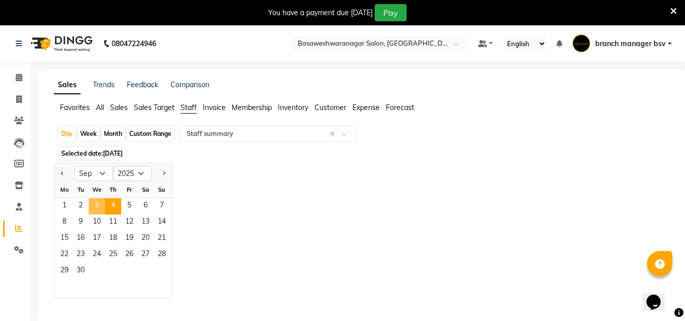
click at [96, 207] on span "3" at bounding box center [97, 206] width 16 height 16
select select "full_report"
select select "csv"
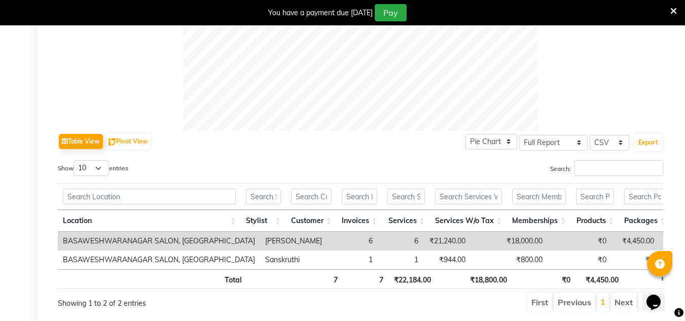
scroll to position [447, 0]
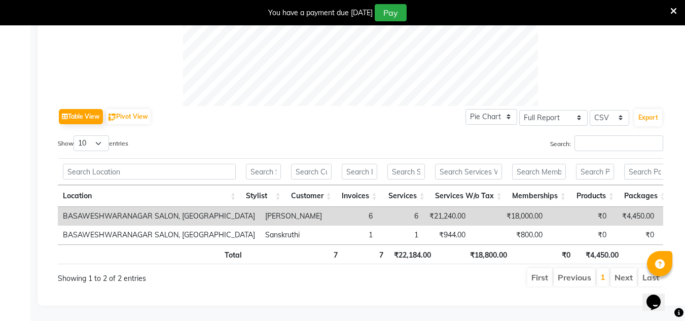
click at [424, 207] on td "₹21,240.00" at bounding box center [447, 216] width 47 height 19
copy td "21,240.00"
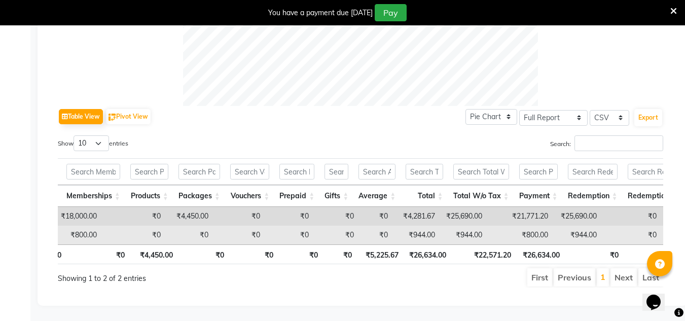
scroll to position [0, 0]
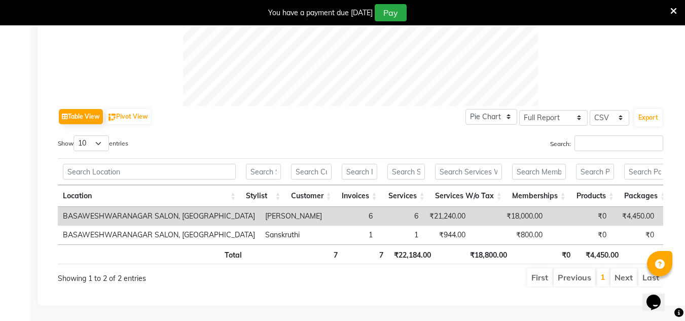
click at [612, 207] on td "₹4,450.00" at bounding box center [636, 216] width 48 height 19
copy td "4,450.00"
click at [612, 207] on td "₹4,450.00" at bounding box center [636, 216] width 48 height 19
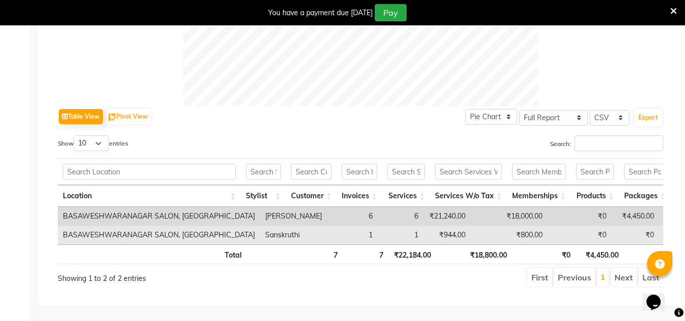
click at [424, 226] on td "₹944.00" at bounding box center [447, 235] width 47 height 19
copy td "944.00"
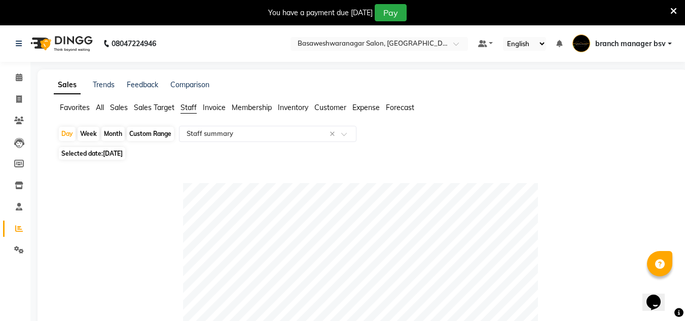
click at [157, 132] on div "Custom Range" at bounding box center [150, 134] width 47 height 14
select select "9"
select select "2025"
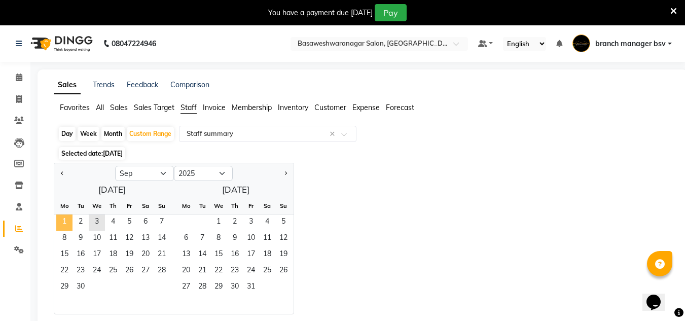
click at [67, 221] on span "1" at bounding box center [64, 223] width 16 height 16
click at [98, 221] on span "3" at bounding box center [97, 223] width 16 height 16
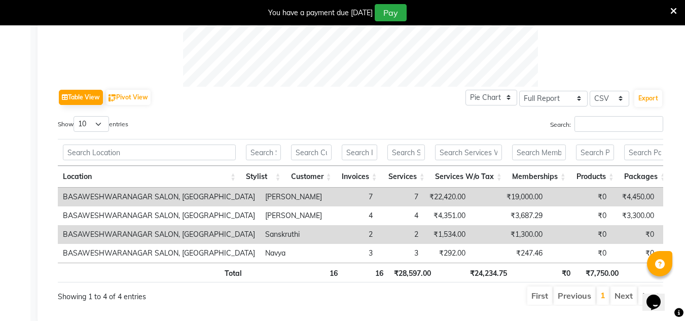
scroll to position [485, 0]
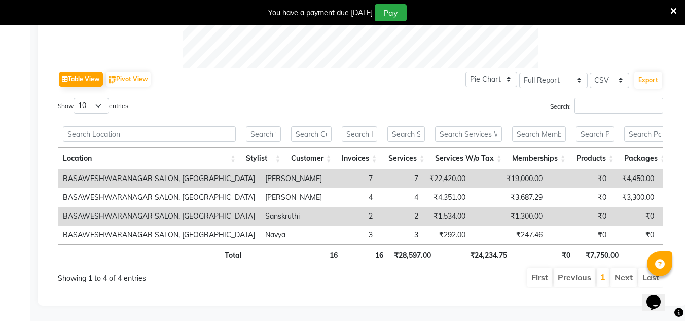
click at [424, 169] on td "₹22,420.00" at bounding box center [447, 178] width 47 height 19
copy td "22,420.00"
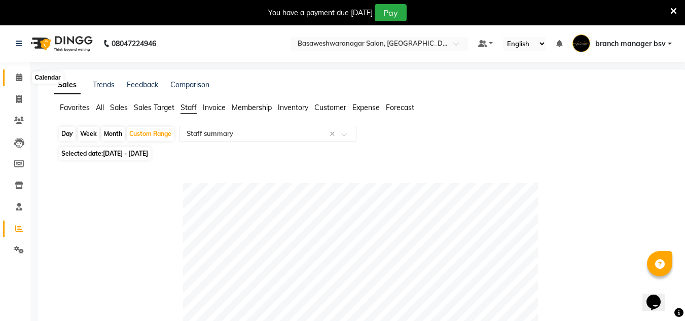
click at [22, 79] on icon at bounding box center [19, 78] width 7 height 8
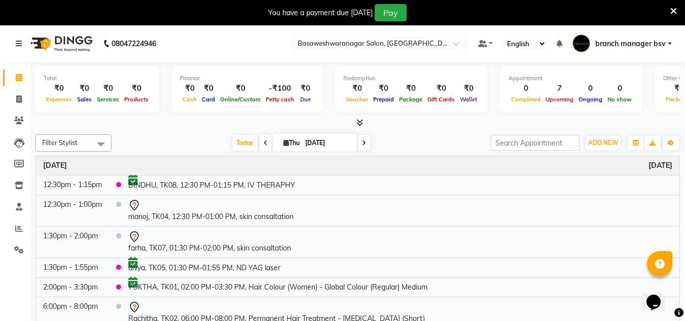
click at [362, 141] on icon at bounding box center [364, 143] width 4 height 6
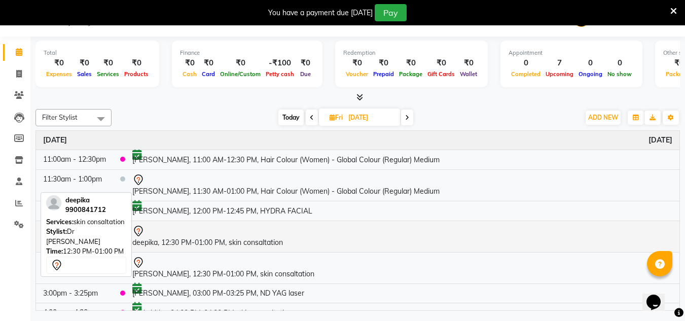
scroll to position [12, 0]
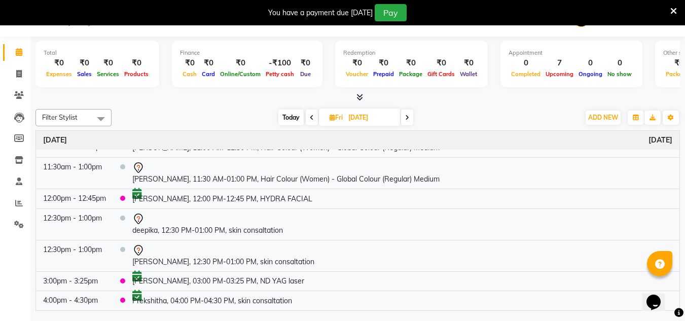
click at [287, 114] on span "Today" at bounding box center [291, 118] width 25 height 16
type input "[DATE]"
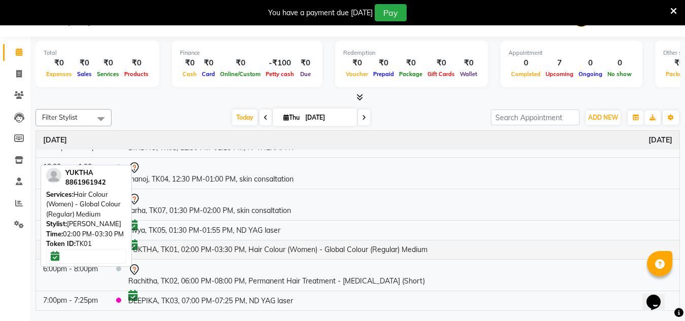
scroll to position [0, 0]
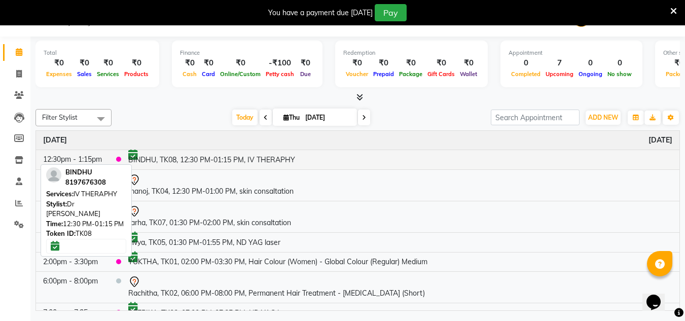
click at [184, 156] on td "BINDHU, TK08, 12:30 PM-01:15 PM, IV THERAPHY" at bounding box center [400, 160] width 559 height 20
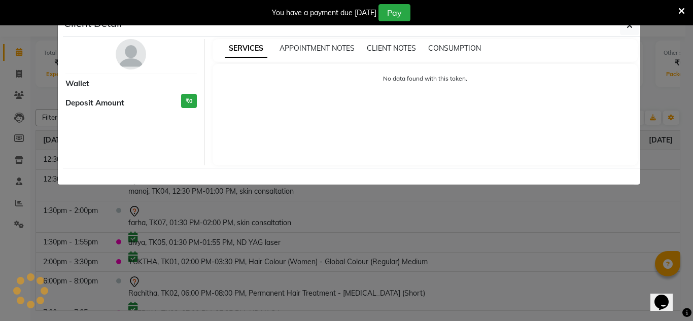
select select "6"
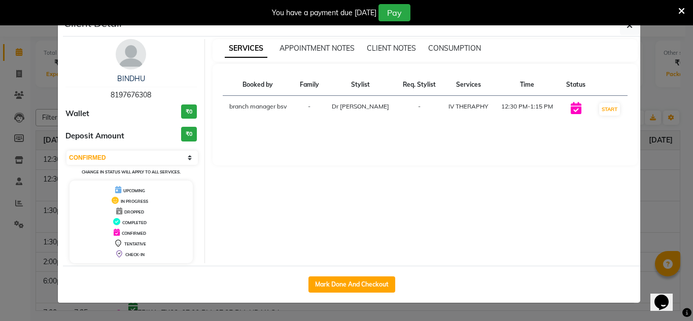
click at [124, 92] on span "8197676308" at bounding box center [131, 94] width 41 height 9
copy span "8197676308"
click at [124, 92] on span "8197676308" at bounding box center [131, 94] width 41 height 9
click at [672, 47] on ngb-modal-window "Client Detail BINDHU 8197676308 Wallet ₹0 Deposit Amount ₹0 Select IN SERVICE C…" at bounding box center [346, 160] width 693 height 321
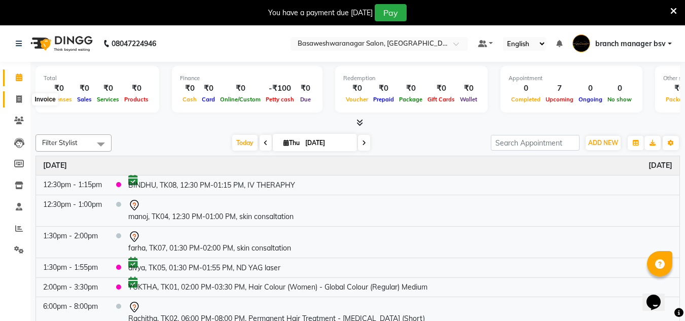
click at [12, 94] on span at bounding box center [19, 100] width 18 height 12
select select "service"
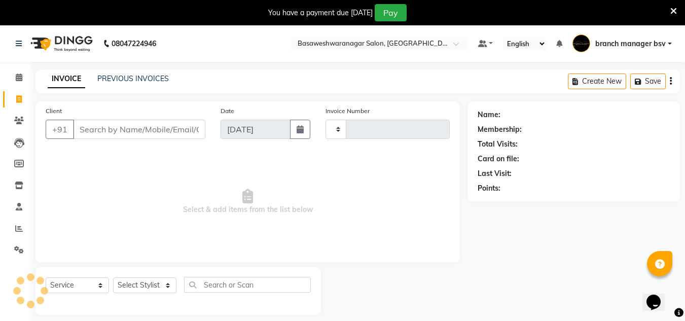
type input "1013"
select select "842"
drag, startPoint x: 131, startPoint y: 286, endPoint x: 167, endPoint y: 276, distance: 37.3
click at [167, 276] on div "Select Service Product Membership Package Voucher Prepaid Gift Card Select Styl…" at bounding box center [179, 291] width 286 height 48
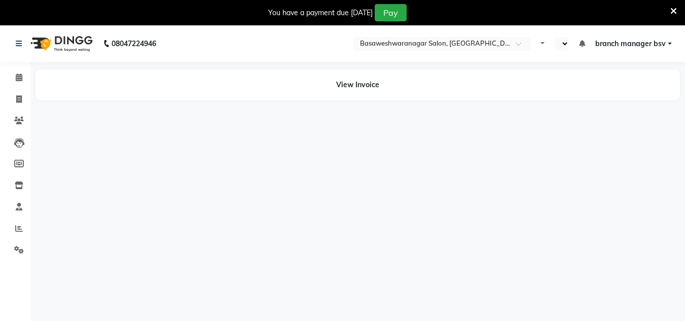
select select "en"
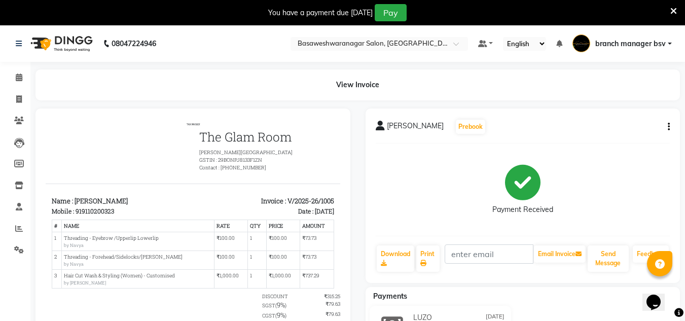
scroll to position [97, 0]
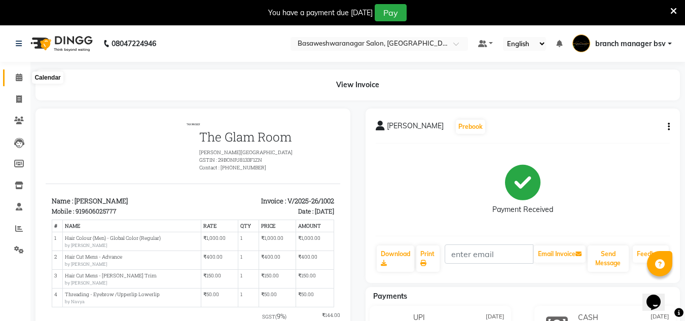
click at [14, 77] on span at bounding box center [19, 78] width 18 height 12
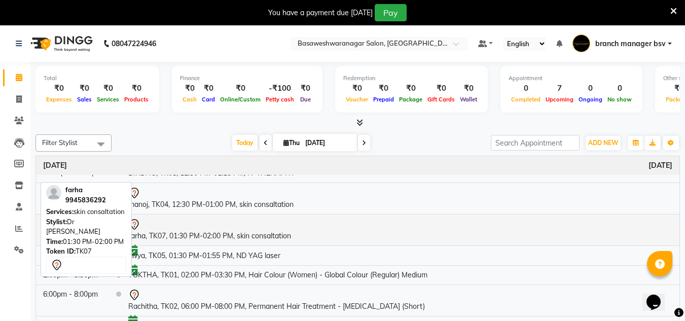
scroll to position [25, 0]
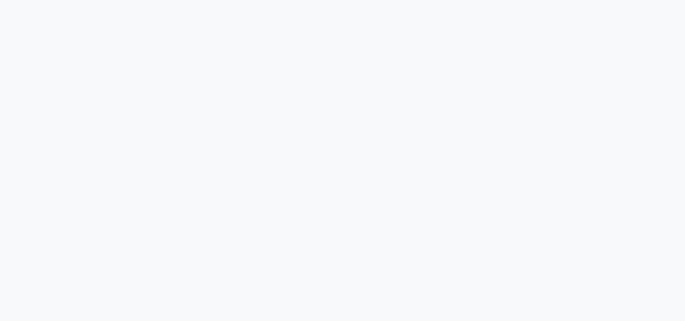
select select "service"
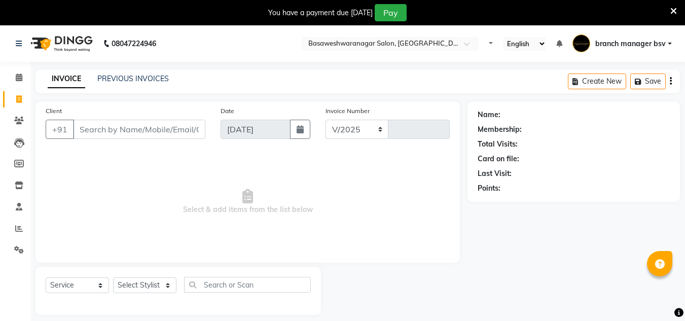
select select "en"
select select "842"
type input "1013"
click at [144, 284] on select "Select Stylist [PERSON_NAME] manager bsv [PERSON_NAME] [PERSON_NAME] [PERSON_NA…" at bounding box center [144, 285] width 63 height 16
select select "46882"
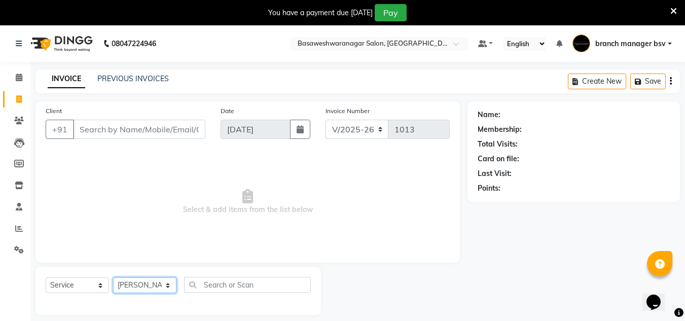
click at [113, 277] on select "Select Stylist [PERSON_NAME] manager bsv [PERSON_NAME] [PERSON_NAME] [PERSON_NA…" at bounding box center [144, 285] width 63 height 16
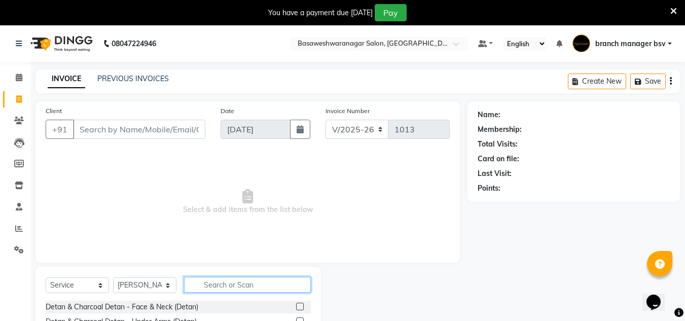
click at [225, 291] on input "text" at bounding box center [247, 285] width 127 height 16
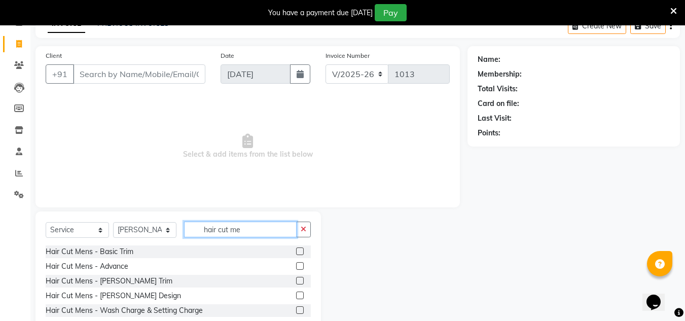
scroll to position [56, 0]
type input "hair cut me"
click at [300, 252] on label at bounding box center [300, 251] width 8 height 8
click at [300, 252] on input "checkbox" at bounding box center [299, 251] width 7 height 7
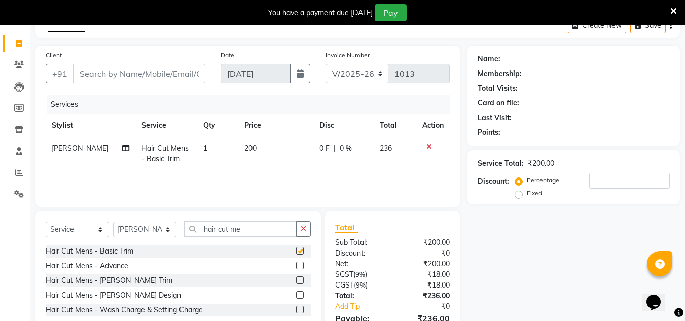
checkbox input "false"
click at [258, 145] on td "200" at bounding box center [275, 153] width 75 height 33
select select "46882"
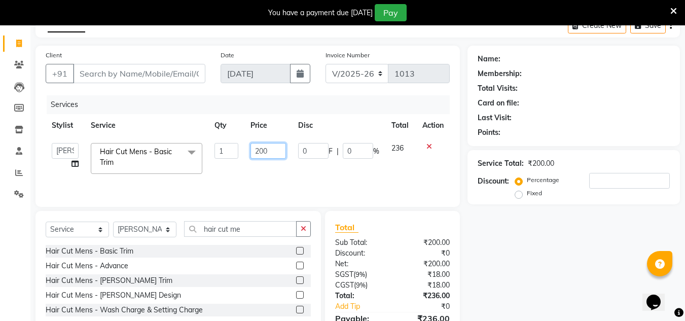
click at [270, 147] on input "200" at bounding box center [268, 151] width 35 height 16
type input "2"
type input "400"
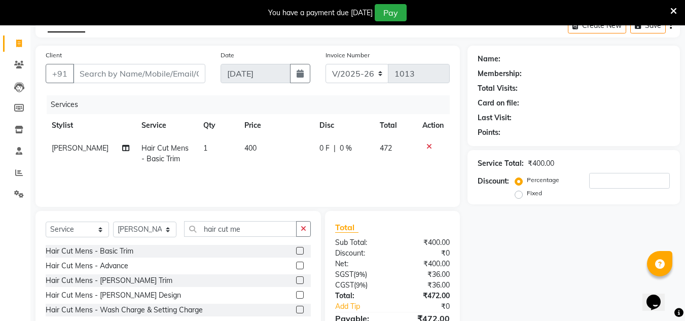
click at [490, 230] on div "Name: Membership: Total Visits: Card on file: Last Visit: Points: Service Total…" at bounding box center [578, 203] width 220 height 315
click at [262, 230] on input "hair cut me" at bounding box center [240, 229] width 113 height 16
click at [302, 281] on label at bounding box center [300, 280] width 8 height 8
click at [302, 281] on input "checkbox" at bounding box center [299, 280] width 7 height 7
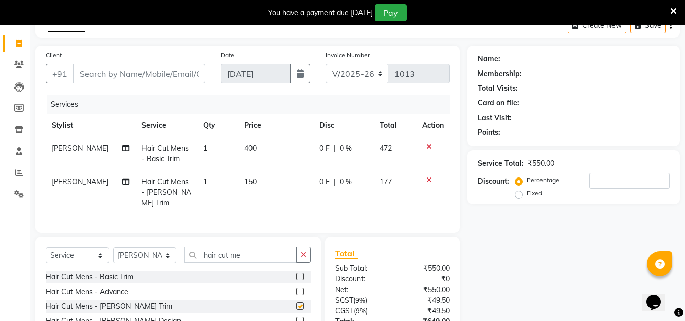
checkbox input "false"
click at [255, 180] on td "150" at bounding box center [275, 192] width 75 height 44
select select "46882"
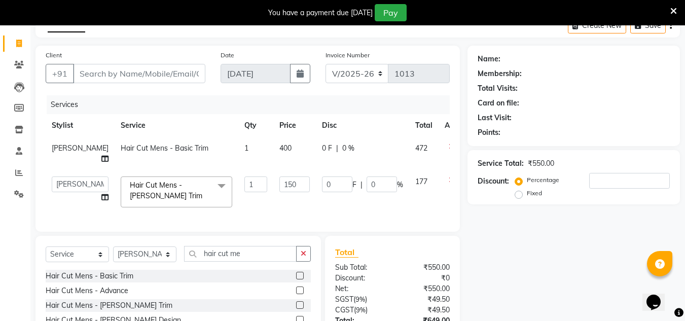
click at [494, 235] on div "Name: Membership: Total Visits: Card on file: Last Visit: Points: Service Total…" at bounding box center [578, 215] width 220 height 339
click at [281, 249] on input "hair cut me" at bounding box center [240, 254] width 113 height 16
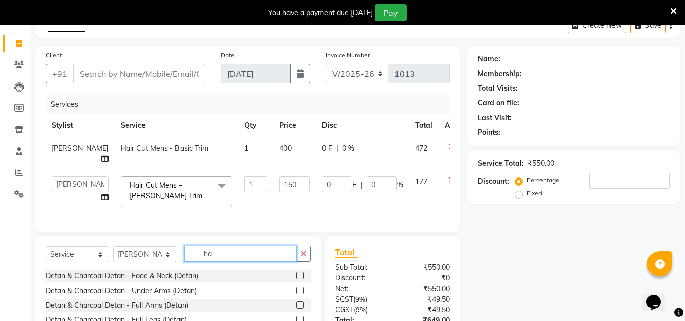
type input "h"
type input "o"
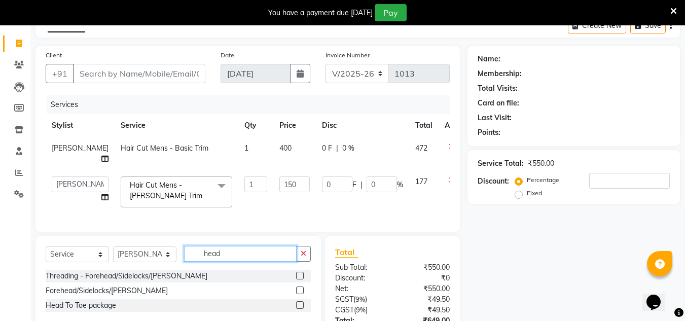
scroll to position [132, 0]
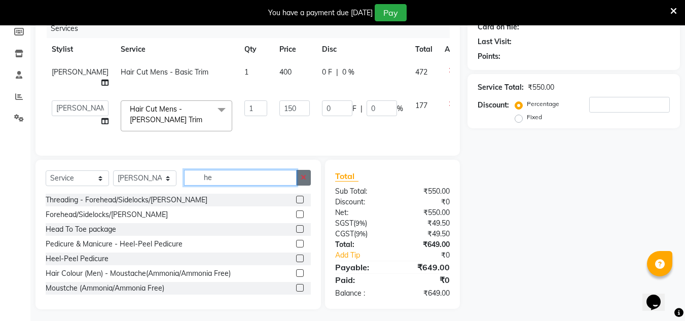
type input "h"
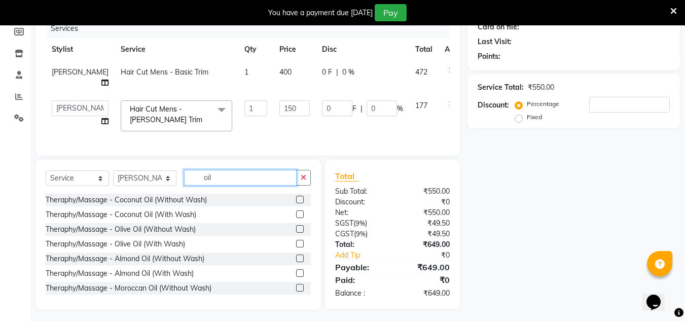
type input "oil"
click at [296, 196] on label at bounding box center [300, 200] width 8 height 8
click at [296, 197] on input "checkbox" at bounding box center [299, 200] width 7 height 7
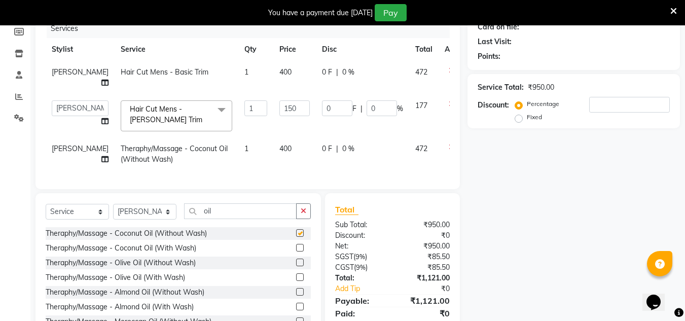
checkbox input "false"
click at [273, 137] on td "400" at bounding box center [294, 153] width 43 height 33
select select "46882"
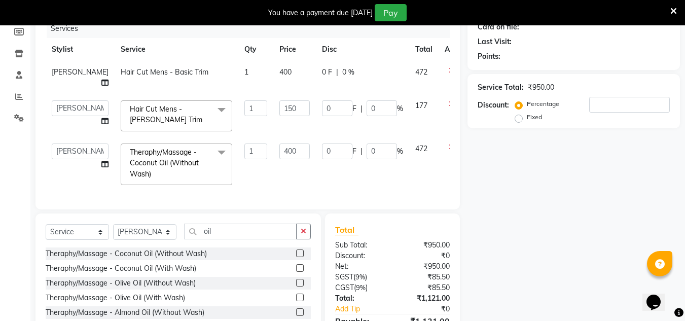
click at [280, 144] on input "400" at bounding box center [295, 152] width 30 height 16
type input "4"
type input "600"
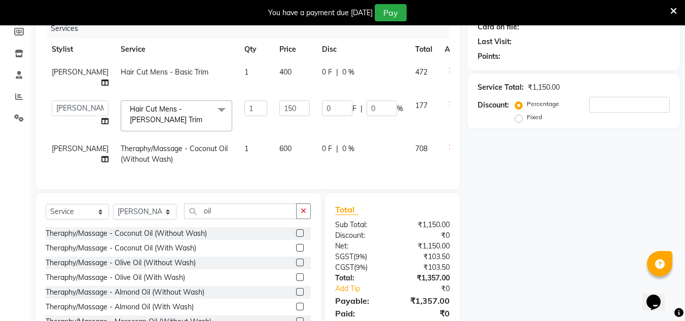
click at [399, 233] on div "Total Sub Total: ₹1,150.00 Discount: ₹0 Net: ₹1,150.00 SGST ( 9% ) ₹103.50 CGST…" at bounding box center [392, 267] width 115 height 129
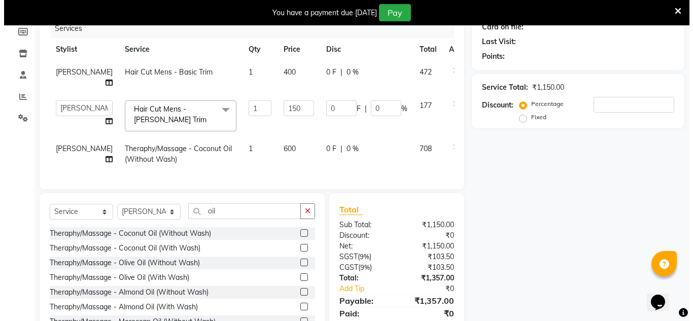
scroll to position [0, 0]
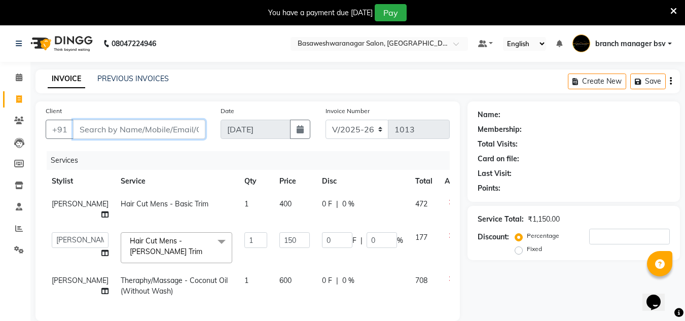
click at [117, 127] on input "Client" at bounding box center [139, 129] width 132 height 19
type input "8"
type input "0"
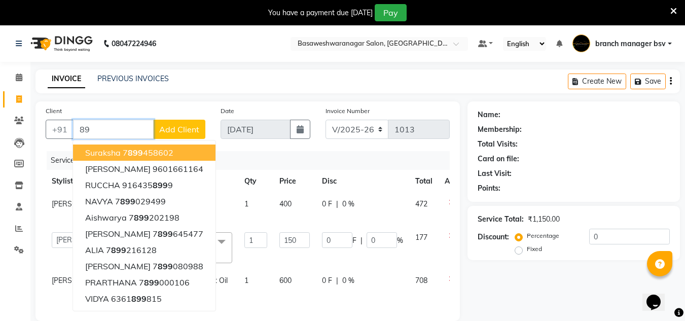
type input "8"
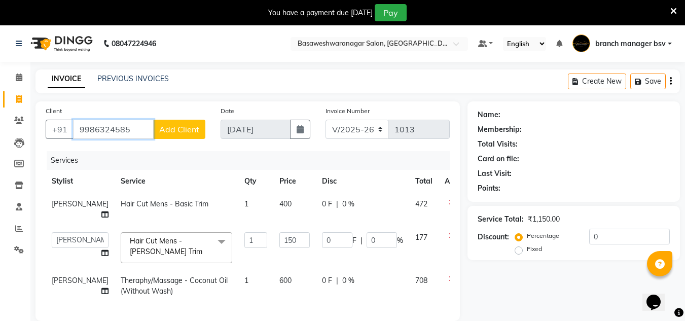
type input "9986324585"
click at [177, 125] on span "Add Client" at bounding box center [179, 129] width 40 height 10
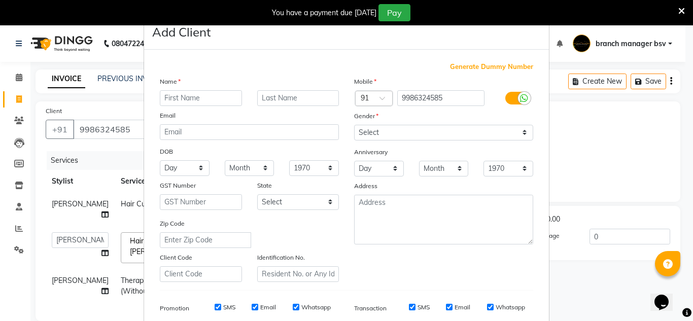
click at [176, 100] on input "text" at bounding box center [201, 98] width 82 height 16
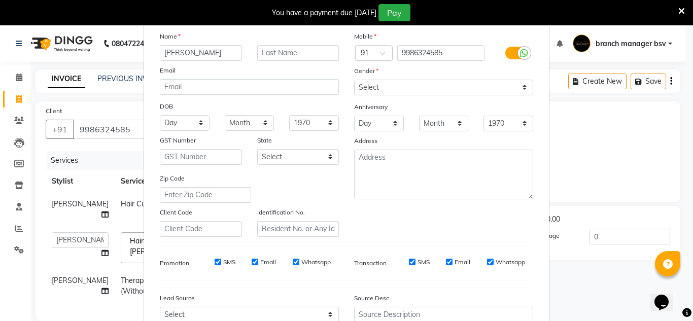
scroll to position [46, 0]
type input "[PERSON_NAME]"
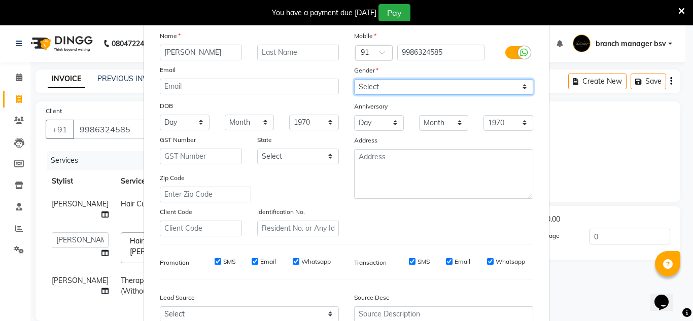
click at [387, 85] on select "Select [DEMOGRAPHIC_DATA] [DEMOGRAPHIC_DATA] Other Prefer Not To Say" at bounding box center [443, 87] width 179 height 16
select select "[DEMOGRAPHIC_DATA]"
click at [354, 79] on select "Select [DEMOGRAPHIC_DATA] [DEMOGRAPHIC_DATA] Other Prefer Not To Say" at bounding box center [443, 87] width 179 height 16
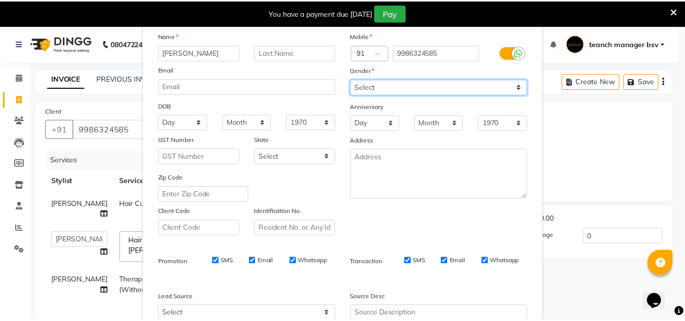
scroll to position [147, 0]
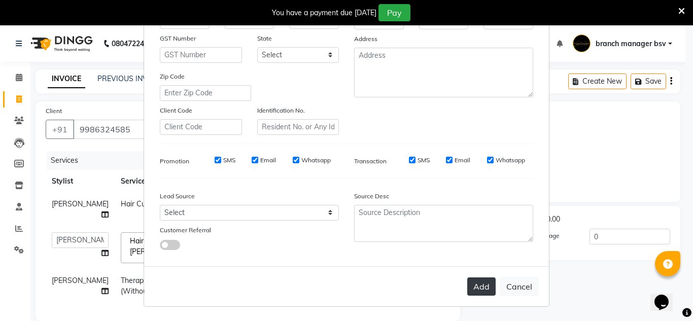
click at [472, 282] on button "Add" at bounding box center [481, 286] width 28 height 18
select select
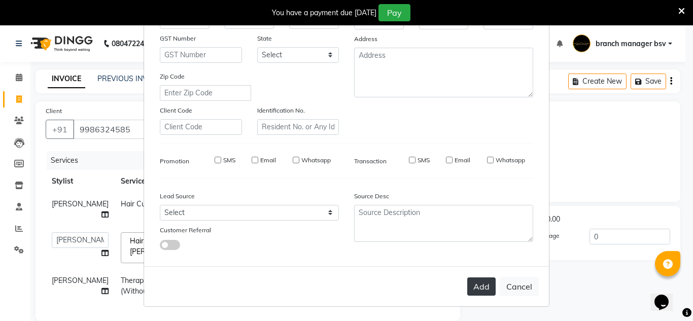
select select
checkbox input "false"
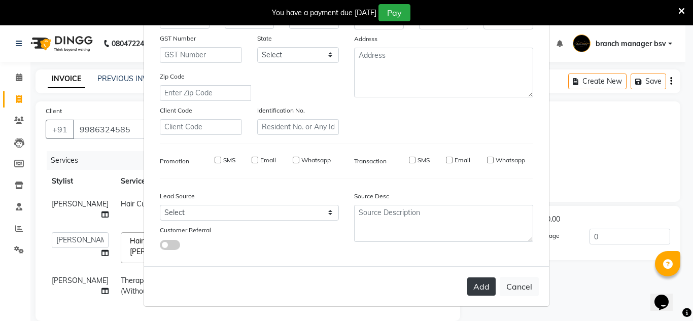
checkbox input "false"
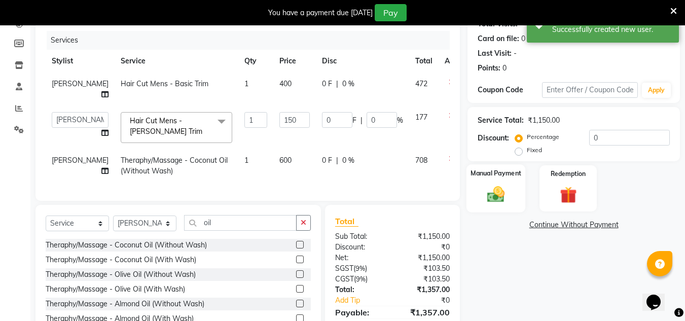
scroll to position [166, 0]
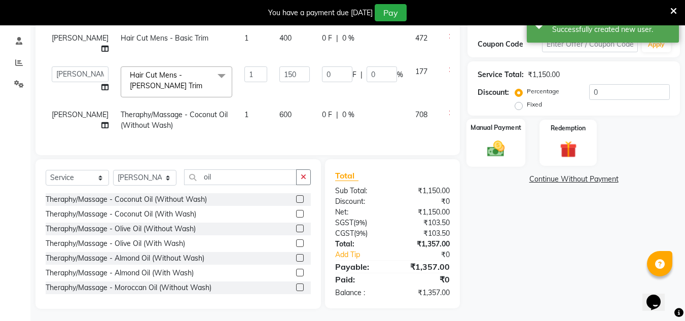
click at [497, 143] on img at bounding box center [496, 148] width 28 height 20
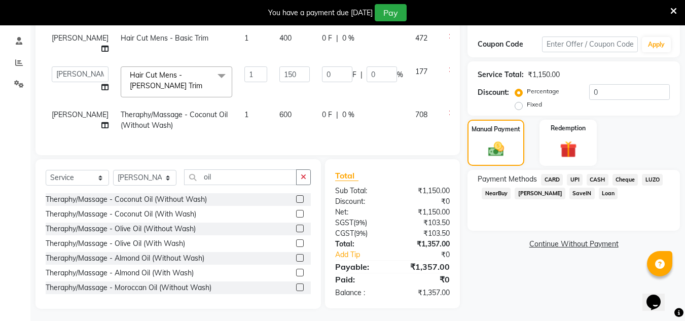
click at [553, 180] on span "CARD" at bounding box center [552, 180] width 22 height 12
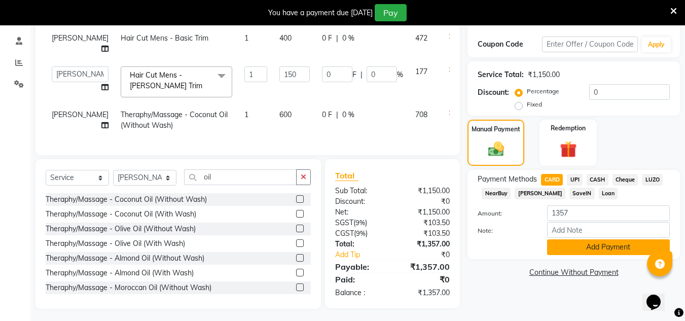
click at [620, 249] on button "Add Payment" at bounding box center [608, 247] width 123 height 16
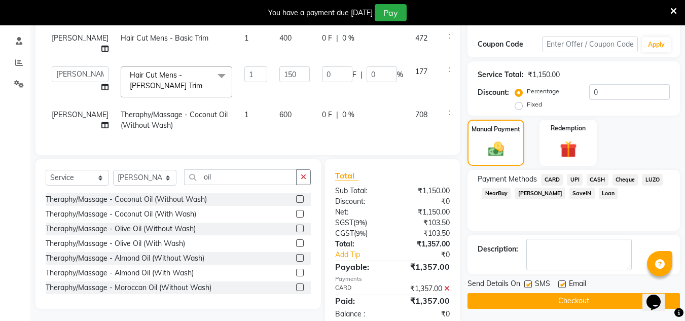
click at [573, 294] on button "Checkout" at bounding box center [574, 301] width 213 height 16
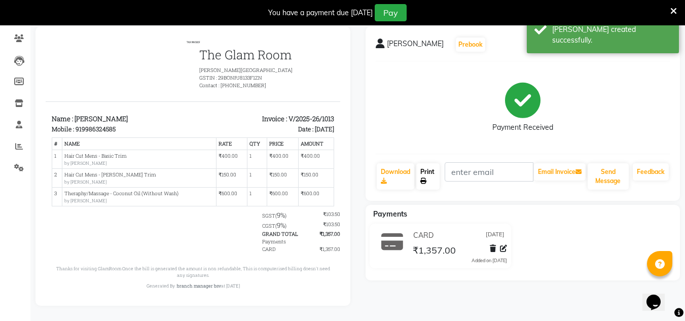
click at [422, 168] on link "Print" at bounding box center [428, 176] width 23 height 26
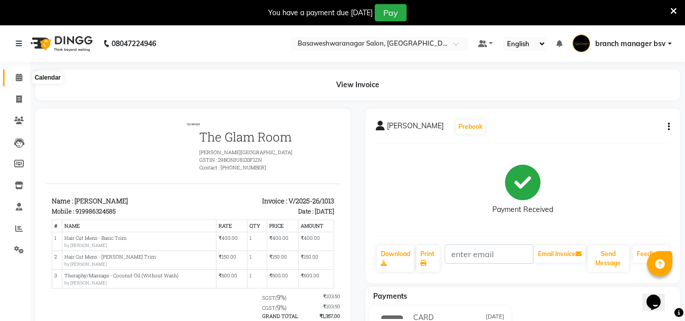
click at [20, 75] on icon at bounding box center [19, 78] width 7 height 8
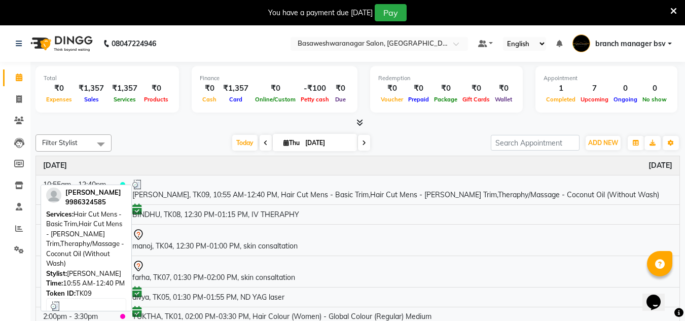
drag, startPoint x: 286, startPoint y: 315, endPoint x: 487, endPoint y: 146, distance: 262.5
click at [487, 146] on div "Filter Stylist Select All [PERSON_NAME] manager bsv Dr [PERSON_NAME] [PERSON_NA…" at bounding box center [358, 233] width 645 height 206
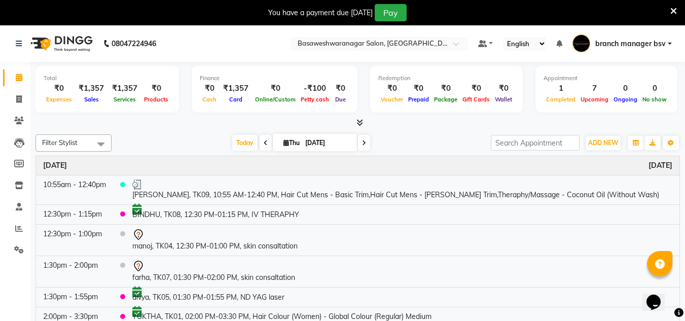
click at [458, 35] on nav "08047224946 Select Location × Basaweshwaranagar Salon, Basveshwarnagar Default …" at bounding box center [342, 43] width 685 height 37
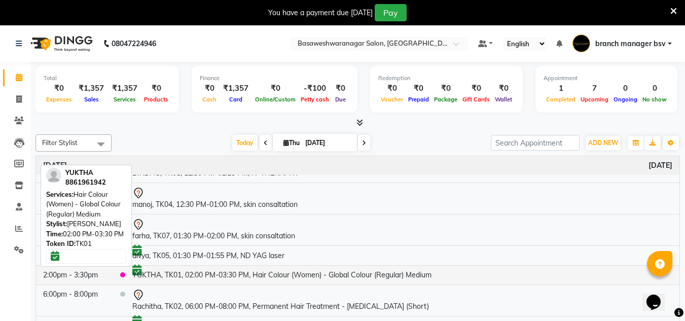
scroll to position [25, 0]
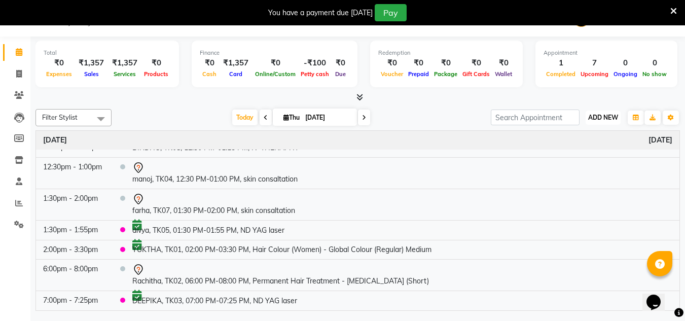
click at [604, 117] on span "ADD NEW" at bounding box center [603, 118] width 30 height 8
click at [588, 135] on button "Add Appointment" at bounding box center [580, 136] width 80 height 13
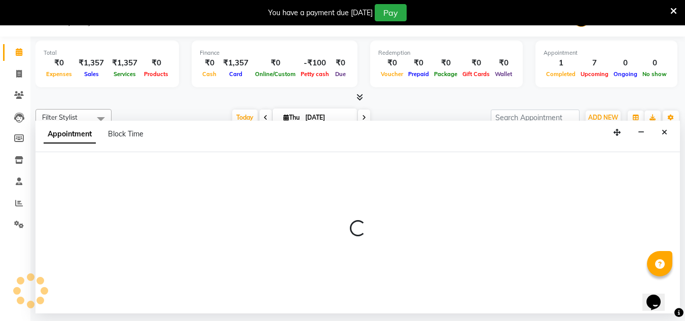
select select "540"
select select "tentative"
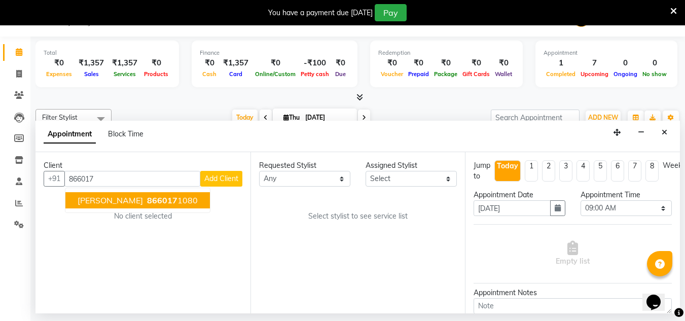
click at [147, 198] on span "866017" at bounding box center [162, 200] width 30 height 10
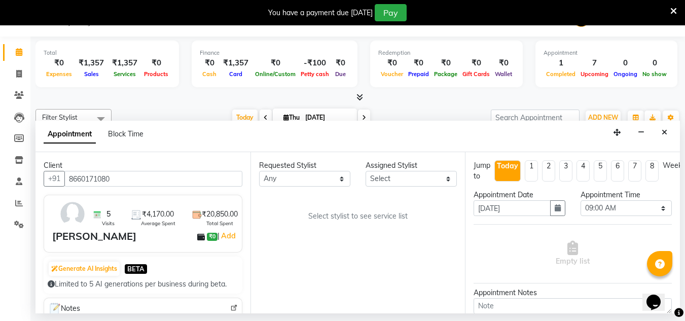
type input "8660171080"
click at [413, 178] on select "Select [PERSON_NAME] manager bsv [PERSON_NAME] [PERSON_NAME] [PERSON_NAME] [PER…" at bounding box center [411, 179] width 91 height 16
click at [366, 171] on select "Select [PERSON_NAME] manager bsv [PERSON_NAME] [PERSON_NAME] [PERSON_NAME] [PER…" at bounding box center [411, 179] width 91 height 16
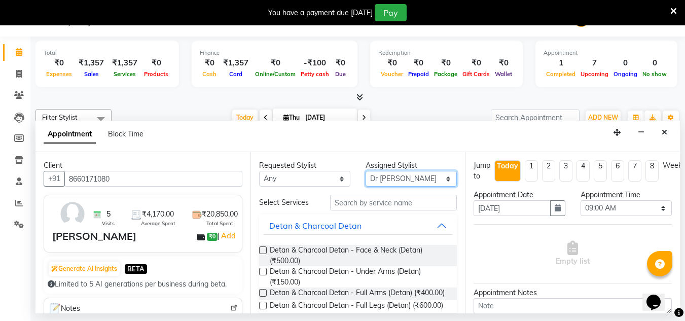
drag, startPoint x: 391, startPoint y: 176, endPoint x: 384, endPoint y: 137, distance: 39.1
click at [384, 137] on app-booking "Appointment Block Time Client +91 8660171080 5 Visits ₹4,170.00 Average Spent ₹…" at bounding box center [358, 217] width 645 height 193
select select "30333"
click at [366, 171] on select "Select [PERSON_NAME] manager bsv [PERSON_NAME] [PERSON_NAME] [PERSON_NAME] [PER…" at bounding box center [411, 179] width 91 height 16
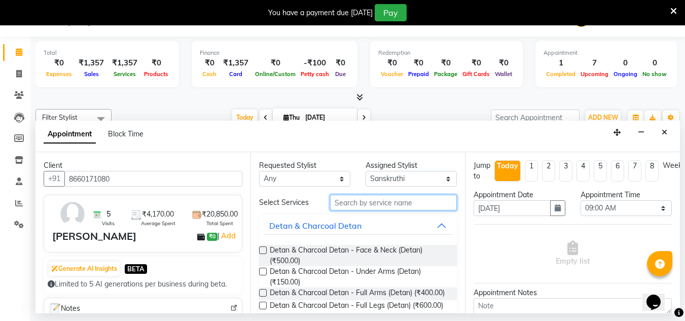
click at [343, 208] on input "text" at bounding box center [393, 203] width 127 height 16
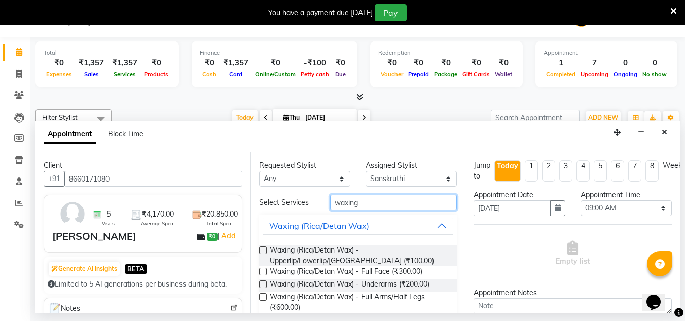
type input "waxing"
click at [263, 297] on label at bounding box center [263, 297] width 8 height 8
click at [263, 297] on input "checkbox" at bounding box center [262, 298] width 7 height 7
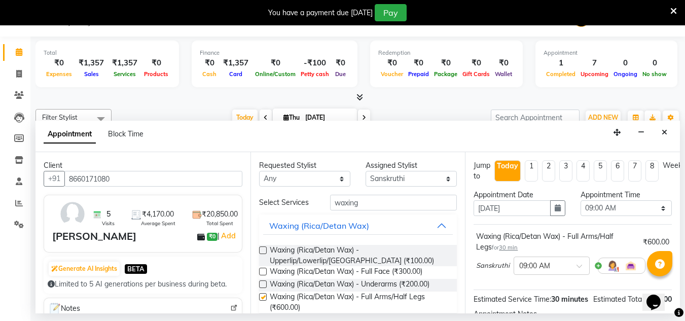
checkbox input "false"
click at [626, 204] on select "Select 09:00 AM 09:15 AM 09:30 AM 09:45 AM 10:00 AM 10:15 AM 10:30 AM 10:45 AM …" at bounding box center [626, 208] width 91 height 16
select select "960"
click at [581, 200] on select "Select 09:00 AM 09:15 AM 09:30 AM 09:45 AM 10:00 AM 10:15 AM 10:30 AM 10:45 AM …" at bounding box center [626, 208] width 91 height 16
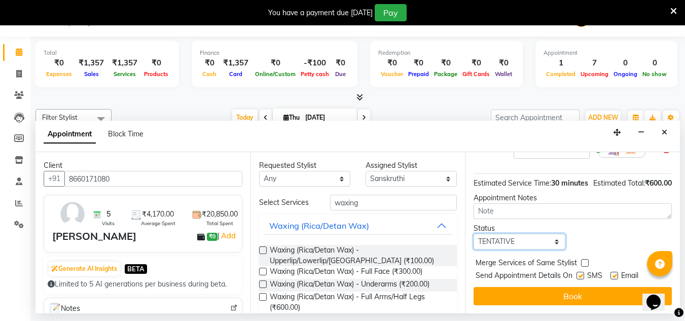
drag, startPoint x: 499, startPoint y: 236, endPoint x: 501, endPoint y: 275, distance: 38.6
click at [501, 275] on div "Jump to [DATE] 1 2 3 4 5 6 7 8 Weeks Appointment Date [DATE] Appointment Time S…" at bounding box center [572, 232] width 215 height 161
select select "confirm booking"
click at [474, 234] on select "Select TENTATIVE CONFIRM CHECK-IN UPCOMING" at bounding box center [519, 242] width 91 height 16
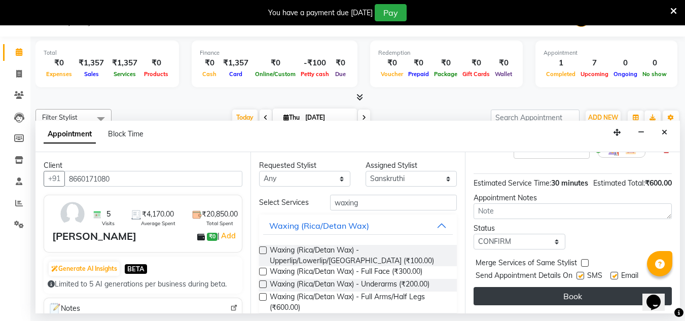
click at [532, 292] on button "Book" at bounding box center [573, 296] width 198 height 18
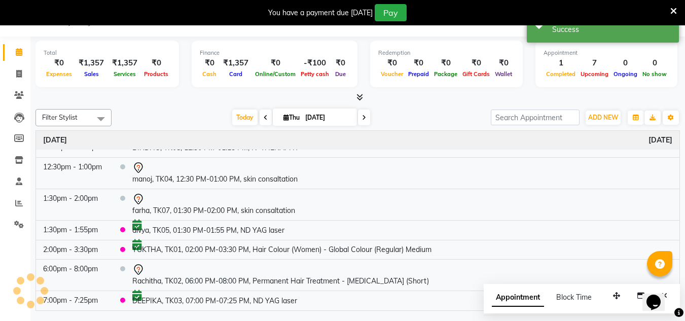
scroll to position [0, 0]
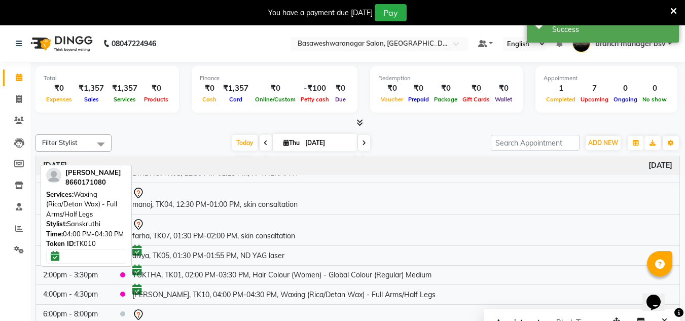
click at [532, 292] on td "[PERSON_NAME], TK10, 04:00 PM-04:30 PM, Waxing (Rica/Detan Wax) - Full Arms/Hal…" at bounding box center [402, 295] width 554 height 20
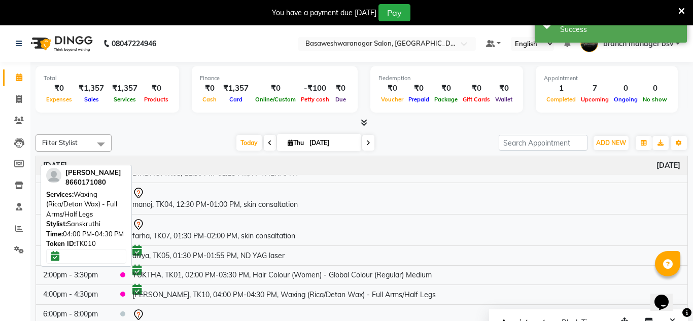
select select "6"
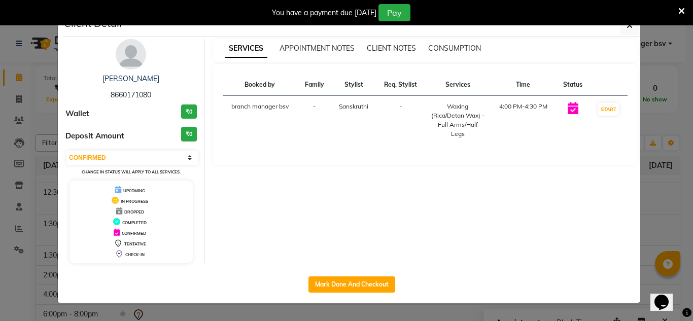
click at [660, 187] on ngb-modal-window "Client Detail [PERSON_NAME] 8660171080 Wallet ₹0 Deposit Amount ₹0 Select IN SE…" at bounding box center [346, 160] width 693 height 321
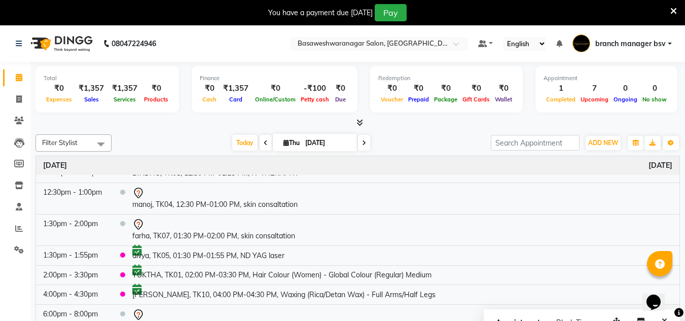
click at [359, 142] on span at bounding box center [364, 143] width 12 height 16
type input "[DATE]"
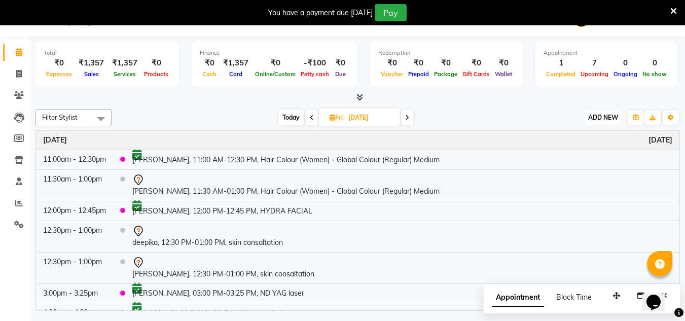
click at [600, 118] on span "ADD NEW" at bounding box center [603, 118] width 30 height 8
click at [578, 140] on button "Add Appointment" at bounding box center [580, 136] width 80 height 13
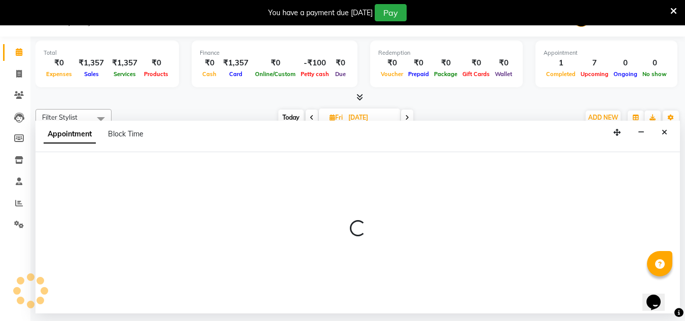
select select "540"
select select "tentative"
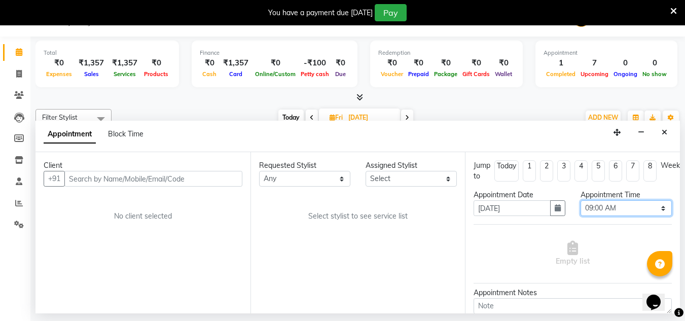
click at [607, 204] on select "Select 09:00 AM 09:15 AM 09:30 AM 09:45 AM 10:00 AM 10:15 AM 10:30 AM 10:45 AM …" at bounding box center [626, 208] width 91 height 16
select select "960"
click at [581, 200] on select "Select 09:00 AM 09:15 AM 09:30 AM 09:45 AM 10:00 AM 10:15 AM 10:30 AM 10:45 AM …" at bounding box center [626, 208] width 91 height 16
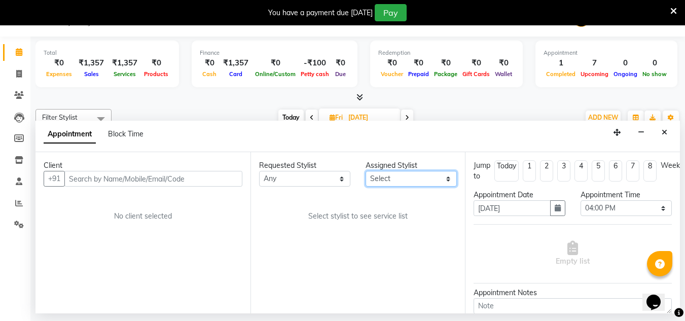
click at [406, 178] on select "Select [PERSON_NAME] manager bsv [PERSON_NAME] [PERSON_NAME] [PERSON_NAME] [PER…" at bounding box center [411, 179] width 91 height 16
select select "47930"
click at [366, 171] on select "Select [PERSON_NAME] manager bsv [PERSON_NAME] [PERSON_NAME] [PERSON_NAME] [PER…" at bounding box center [411, 179] width 91 height 16
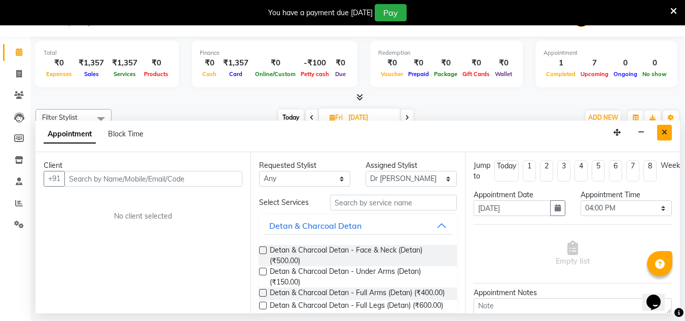
click at [667, 138] on button "Close" at bounding box center [664, 133] width 15 height 16
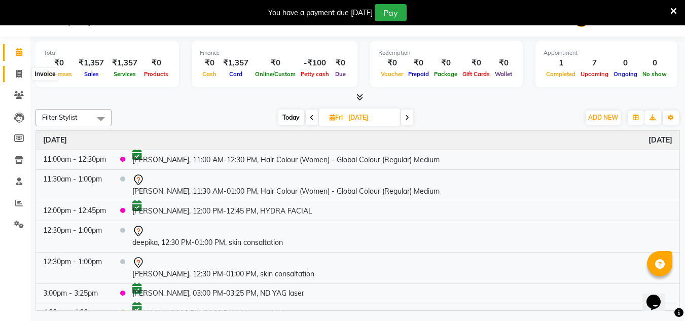
click at [18, 71] on icon at bounding box center [19, 74] width 6 height 8
select select "842"
select select "service"
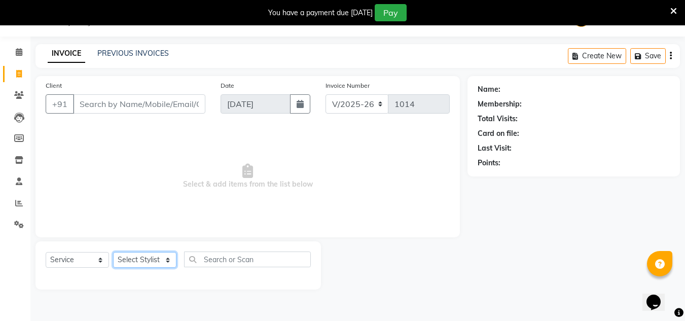
click at [138, 265] on select "Select Stylist" at bounding box center [144, 260] width 63 height 16
click at [113, 252] on select "Select Stylist [PERSON_NAME] manager bsv [PERSON_NAME] [PERSON_NAME] [PERSON_NA…" at bounding box center [144, 260] width 63 height 16
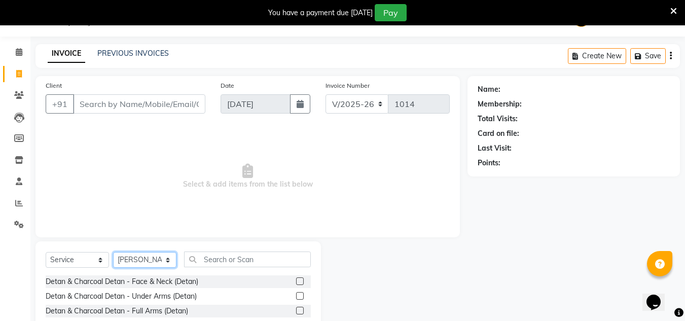
click at [148, 257] on select "Select Stylist [PERSON_NAME] manager bsv [PERSON_NAME] [PERSON_NAME] [PERSON_NA…" at bounding box center [144, 260] width 63 height 16
select select "46882"
click at [113, 252] on select "Select Stylist [PERSON_NAME] manager bsv [PERSON_NAME] [PERSON_NAME] [PERSON_NA…" at bounding box center [144, 260] width 63 height 16
click at [225, 264] on input "text" at bounding box center [247, 260] width 127 height 16
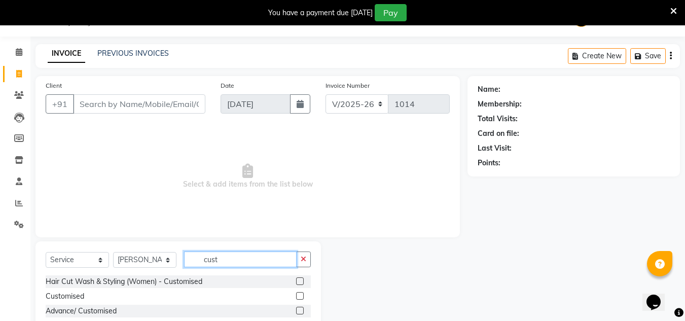
type input "cust"
click at [299, 281] on label at bounding box center [300, 281] width 8 height 8
click at [299, 281] on input "checkbox" at bounding box center [299, 282] width 7 height 7
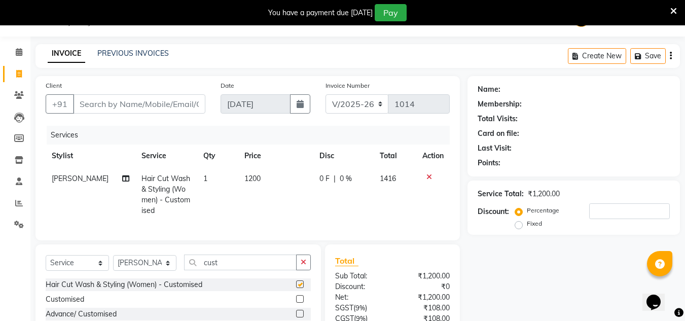
checkbox input "false"
click at [258, 174] on td "1200" at bounding box center [275, 194] width 75 height 55
select select "46882"
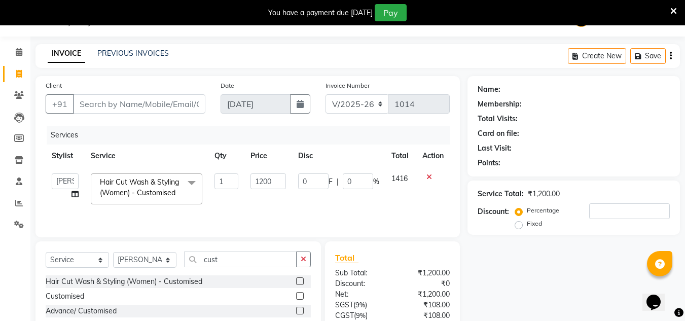
click at [258, 174] on input "1200" at bounding box center [268, 182] width 35 height 16
click at [262, 185] on input "1200" at bounding box center [268, 182] width 35 height 16
type input "1000"
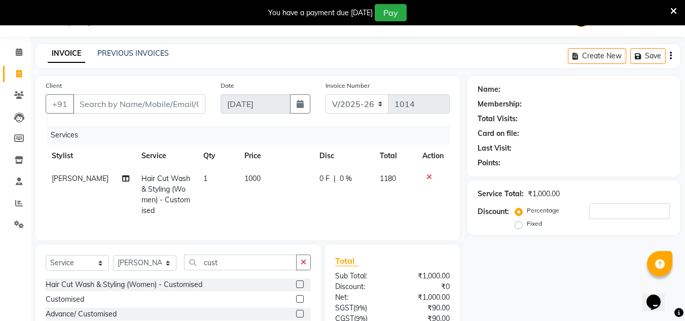
click at [423, 276] on div "Total Sub Total: ₹1,000.00 Discount: ₹0 Net: ₹1,000.00 SGST ( 9% ) ₹90.00 CGST …" at bounding box center [392, 319] width 115 height 129
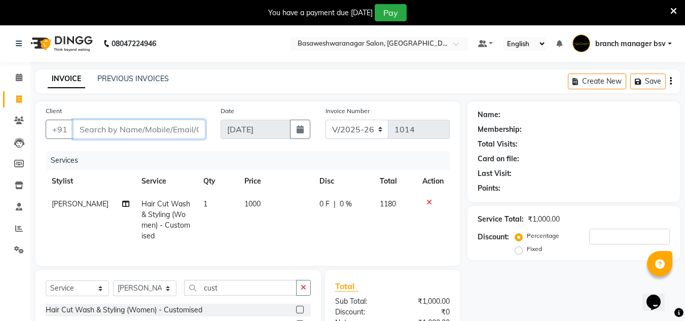
click at [165, 135] on input "Client" at bounding box center [139, 129] width 132 height 19
click at [673, 13] on icon at bounding box center [674, 11] width 7 height 9
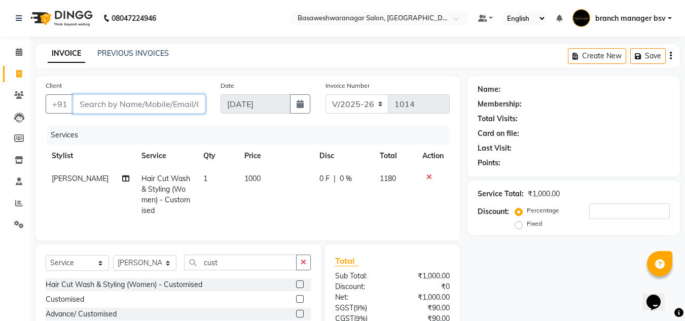
click at [90, 97] on input "Client" at bounding box center [139, 103] width 132 height 19
type input "9"
type input "0"
type input "9845890838"
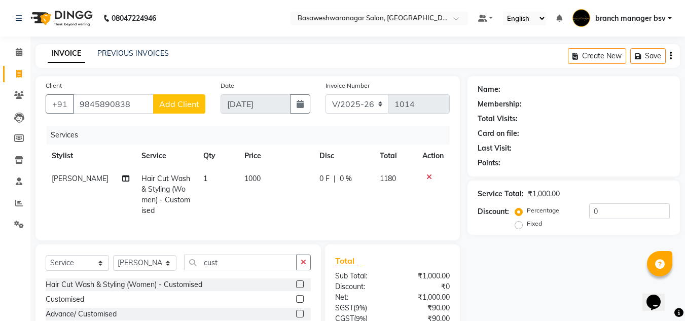
click at [189, 100] on span "Add Client" at bounding box center [179, 104] width 40 height 10
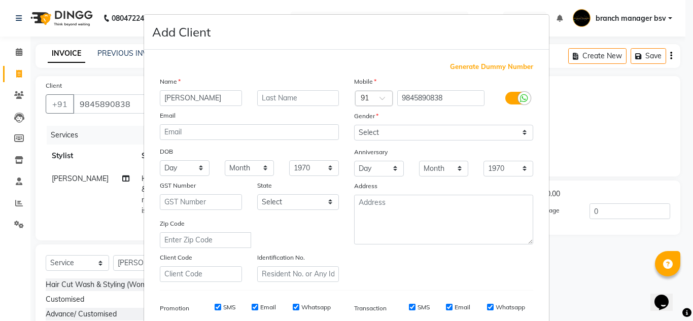
type input "[PERSON_NAME]"
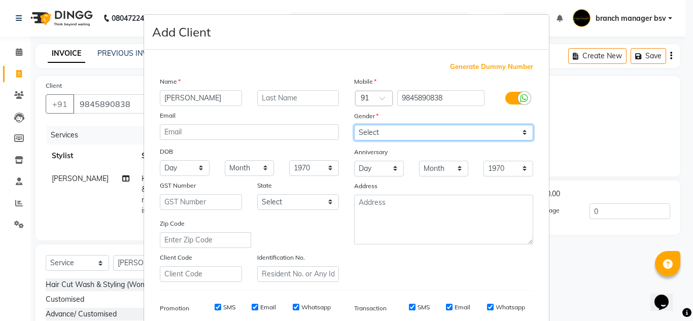
click at [440, 133] on select "Select [DEMOGRAPHIC_DATA] [DEMOGRAPHIC_DATA] Other Prefer Not To Say" at bounding box center [443, 133] width 179 height 16
select select "[DEMOGRAPHIC_DATA]"
click at [354, 125] on select "Select [DEMOGRAPHIC_DATA] [DEMOGRAPHIC_DATA] Other Prefer Not To Say" at bounding box center [443, 133] width 179 height 16
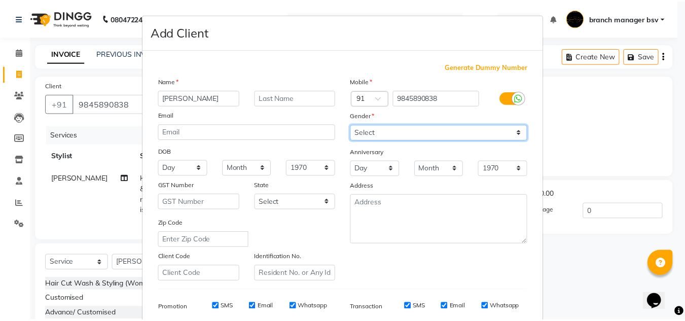
scroll to position [147, 0]
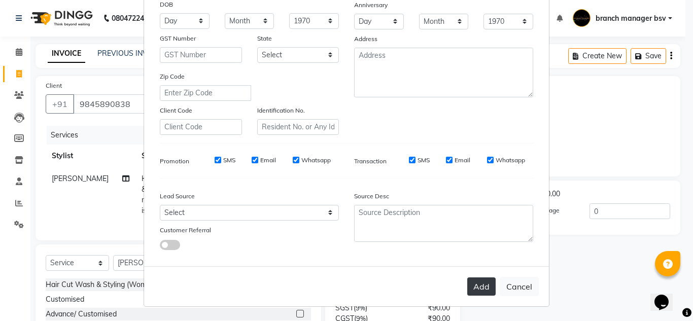
click at [477, 291] on button "Add" at bounding box center [481, 286] width 28 height 18
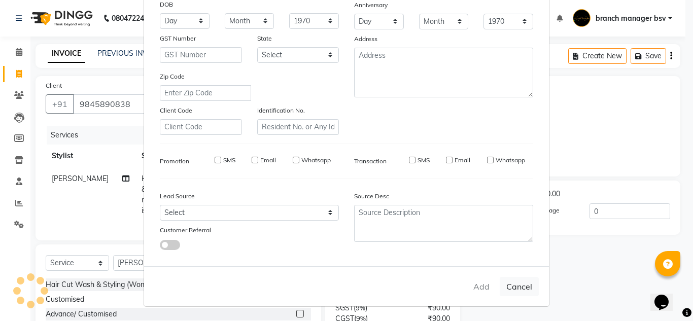
select select
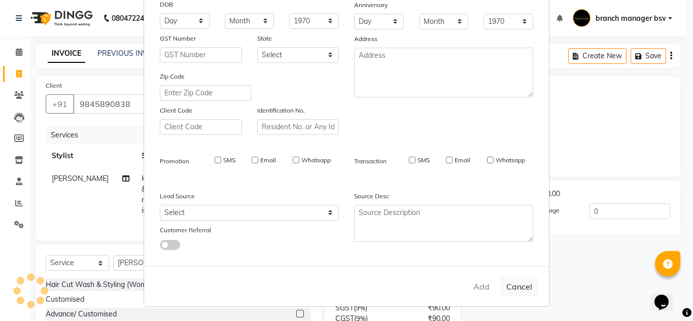
select select
checkbox input "false"
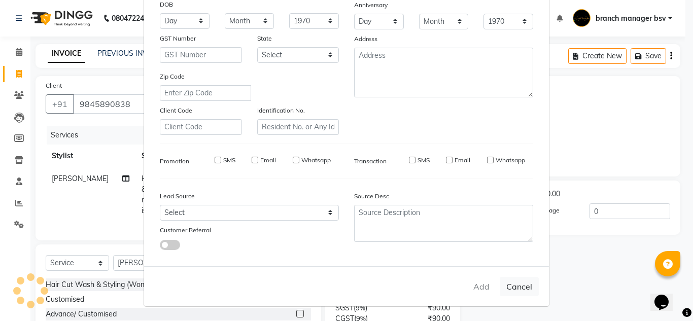
checkbox input "false"
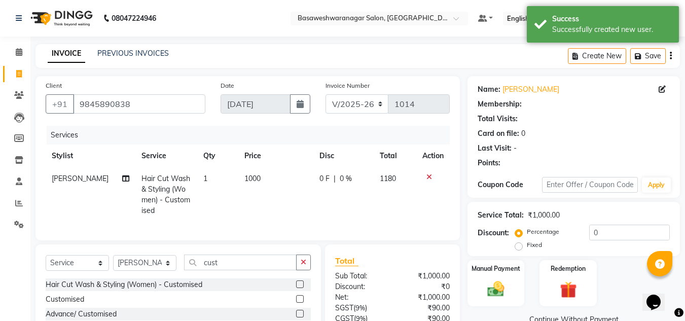
scroll to position [95, 0]
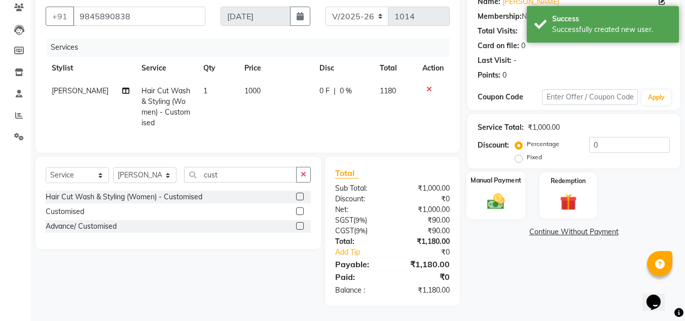
click at [501, 178] on label "Manual Payment" at bounding box center [496, 181] width 51 height 10
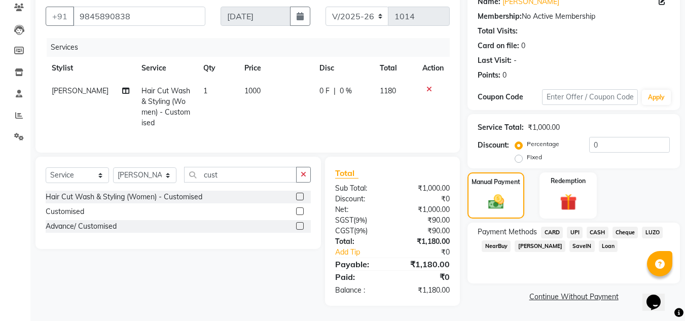
click at [573, 227] on span "UPI" at bounding box center [575, 233] width 16 height 12
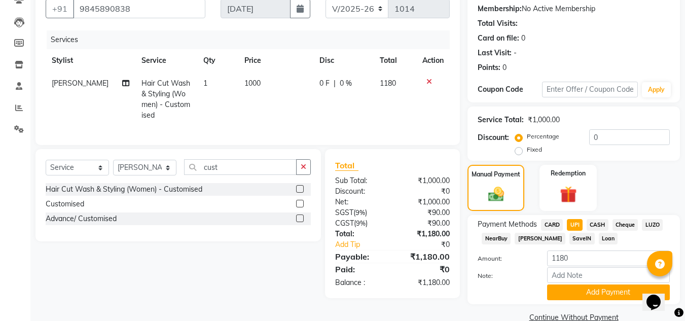
scroll to position [115, 0]
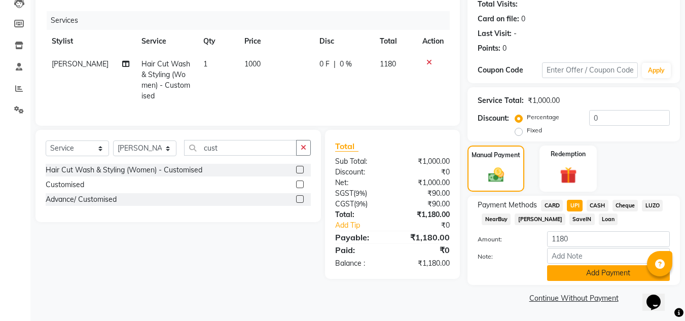
click at [557, 275] on button "Add Payment" at bounding box center [608, 273] width 123 height 16
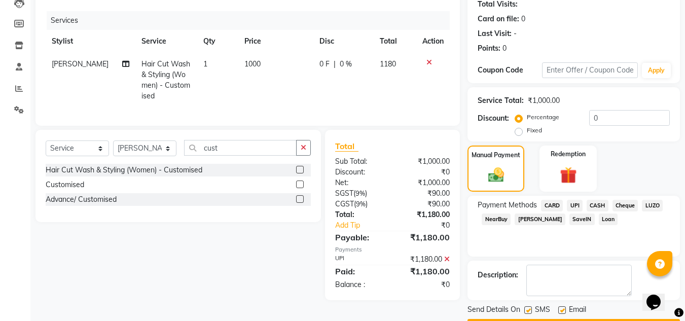
scroll to position [144, 0]
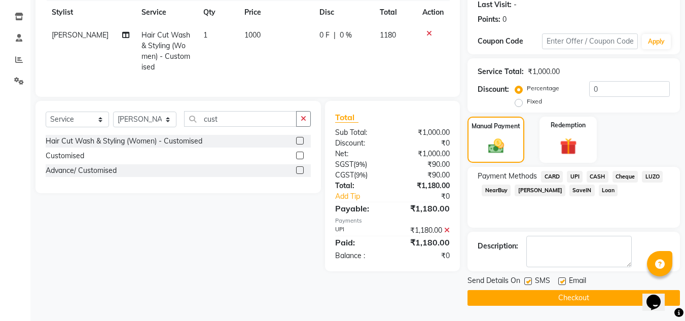
click at [545, 303] on button "Checkout" at bounding box center [574, 298] width 213 height 16
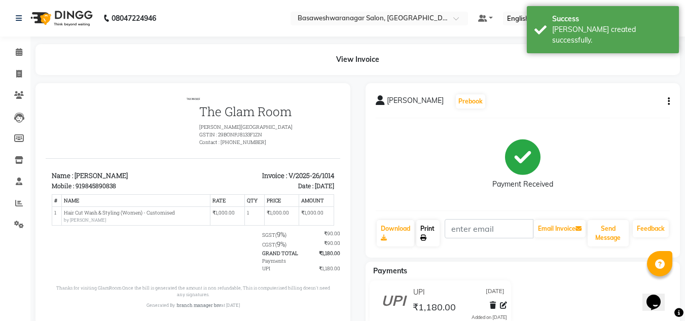
click at [428, 238] on link "Print" at bounding box center [428, 233] width 23 height 26
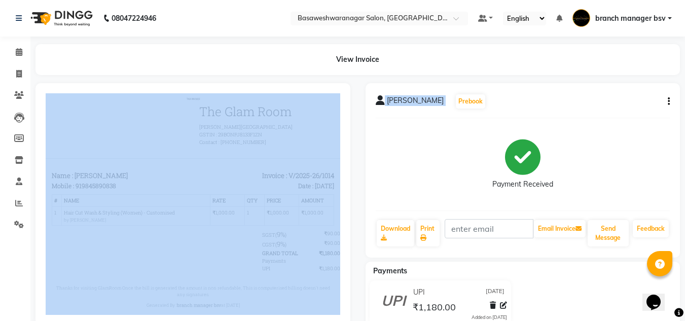
scroll to position [31, 0]
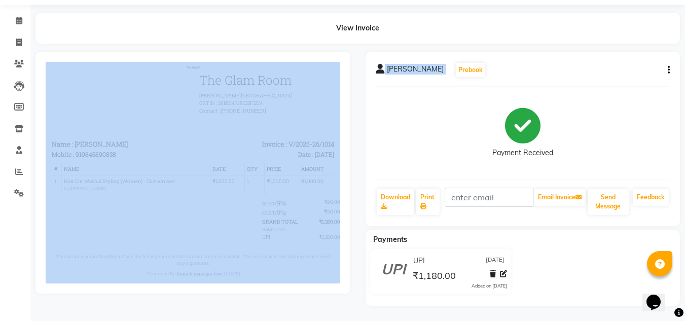
drag, startPoint x: 649, startPoint y: 110, endPoint x: 290, endPoint y: 334, distance: 423.7
click at [290, 290] on html "08047224946 Select Location × Basaweshwaranagar Salon, Basveshwarnagar Default …" at bounding box center [342, 129] width 685 height 321
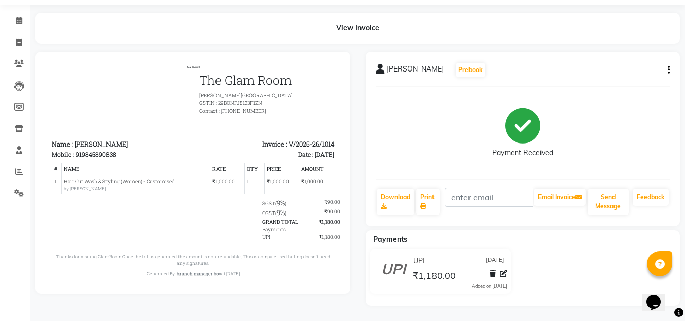
click at [438, 11] on div "08047224946 Select Location × Basaweshwaranagar Salon, Basveshwarnagar Default …" at bounding box center [342, 145] width 685 height 353
click at [10, 23] on span at bounding box center [19, 21] width 18 height 12
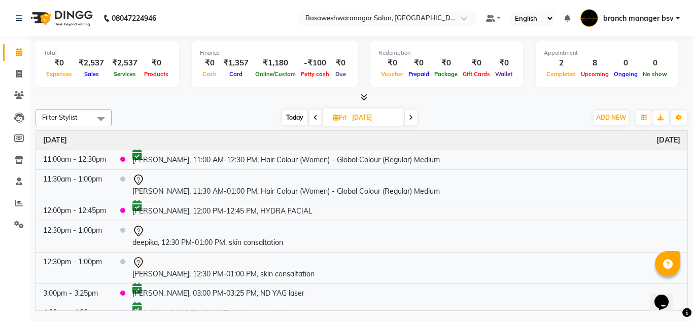
click at [297, 119] on span "Today" at bounding box center [294, 118] width 25 height 16
type input "[DATE]"
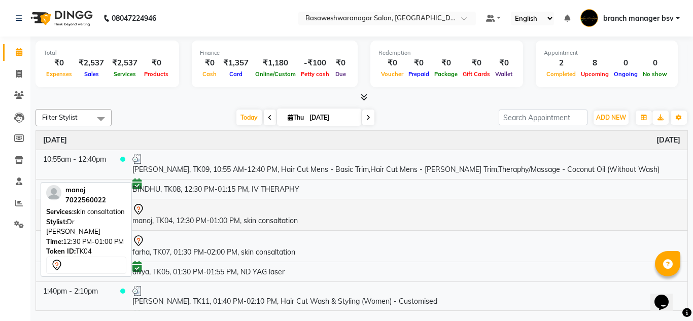
scroll to position [91, 0]
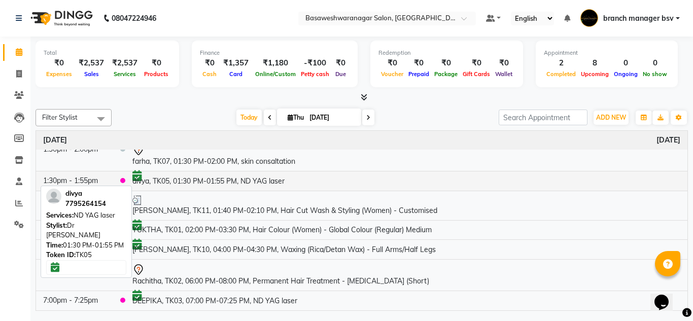
click at [197, 179] on td "divya, TK05, 01:30 PM-01:55 PM, ND YAG laser" at bounding box center [406, 181] width 562 height 20
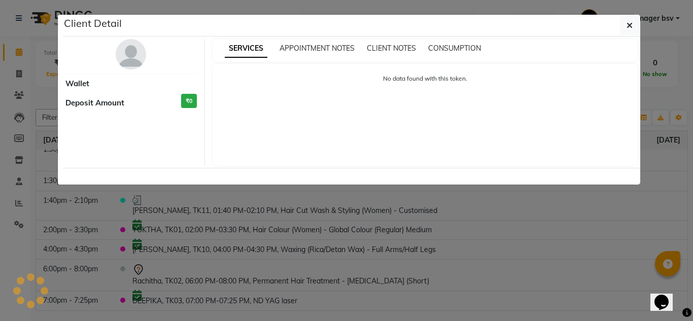
select select "6"
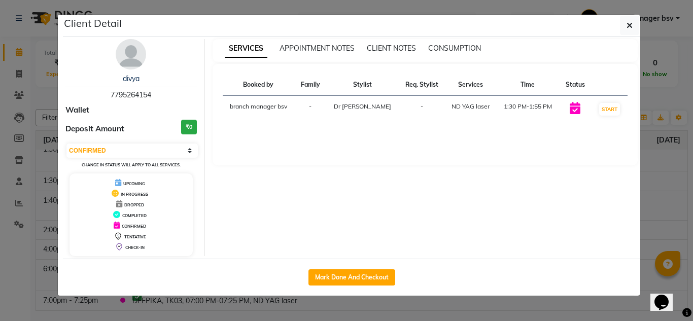
click at [140, 93] on span "7795264154" at bounding box center [131, 94] width 41 height 9
copy span "7795264154"
click at [8, 191] on ngb-modal-window "Client Detail divya 7795264154 Wallet Deposit Amount ₹0 Select IN SERVICE CONFI…" at bounding box center [346, 160] width 693 height 321
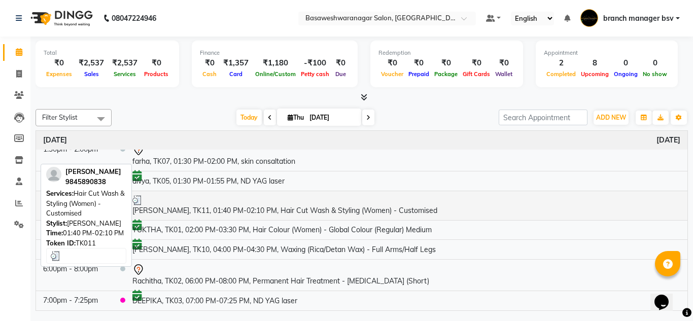
scroll to position [0, 0]
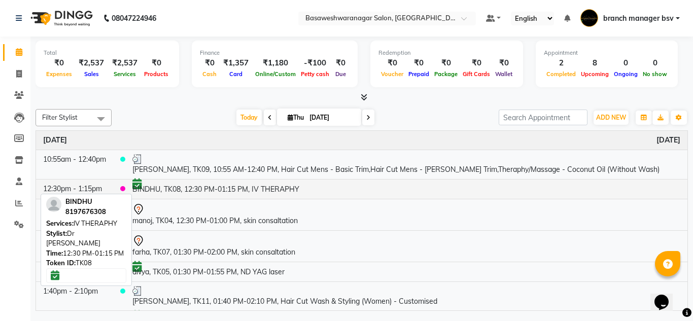
click at [161, 186] on td "BINDHU, TK08, 12:30 PM-01:15 PM, IV THERAPHY" at bounding box center [406, 189] width 562 height 20
select select "6"
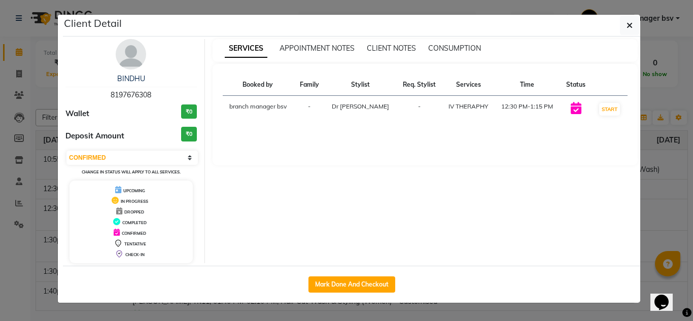
click at [131, 91] on span "8197676308" at bounding box center [131, 94] width 41 height 9
copy span "8197676308"
click at [41, 201] on ngb-modal-window "Client Detail BINDHU 8197676308 Wallet ₹0 Deposit Amount ₹0 Select IN SERVICE C…" at bounding box center [346, 160] width 693 height 321
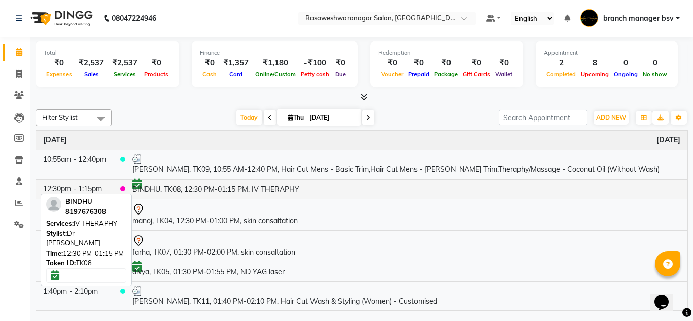
click at [156, 194] on td "BINDHU, TK08, 12:30 PM-01:15 PM, IV THERAPHY" at bounding box center [406, 189] width 562 height 20
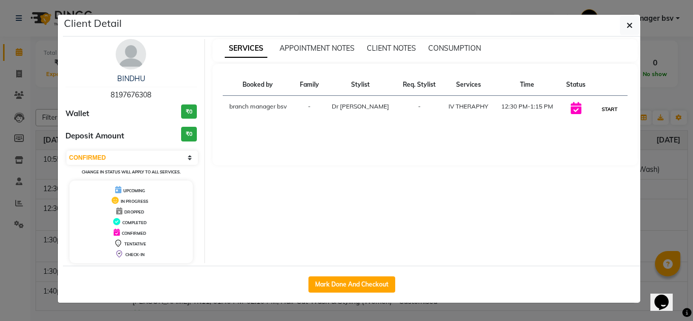
click at [613, 107] on button "START" at bounding box center [609, 109] width 21 height 13
select select "1"
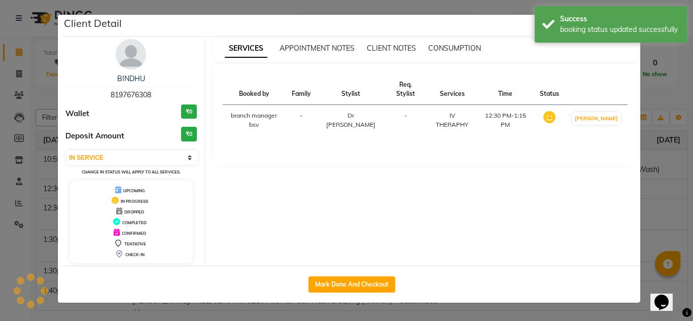
click at [690, 108] on ngb-modal-window "Client Detail BINDHU 8197676308 Wallet ₹0 Deposit Amount ₹0 Select IN SERVICE C…" at bounding box center [346, 160] width 693 height 321
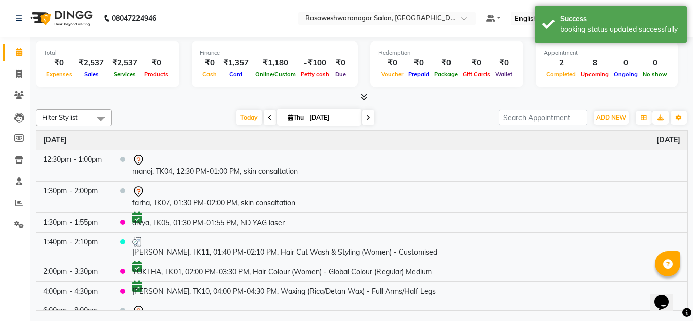
scroll to position [49, 0]
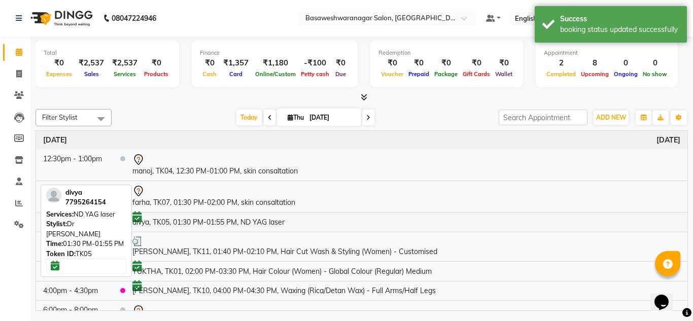
click at [230, 218] on td "divya, TK05, 01:30 PM-01:55 PM, ND YAG laser" at bounding box center [406, 222] width 562 height 20
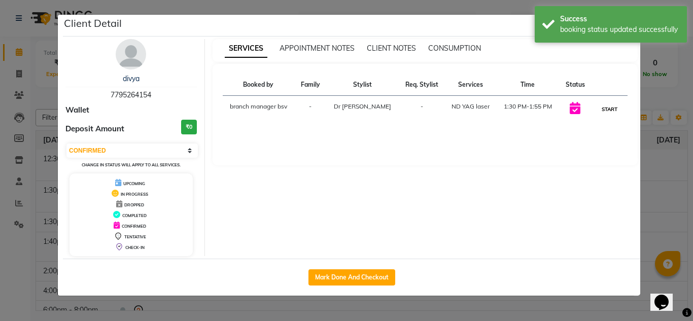
click at [599, 111] on button "START" at bounding box center [609, 109] width 21 height 13
select select "1"
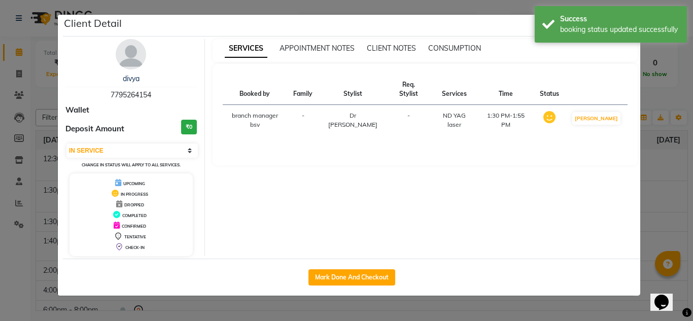
click at [692, 140] on ngb-modal-window "Client Detail divya 7795264154 Wallet Deposit Amount ₹0 Select IN SERVICE CONFI…" at bounding box center [346, 160] width 693 height 321
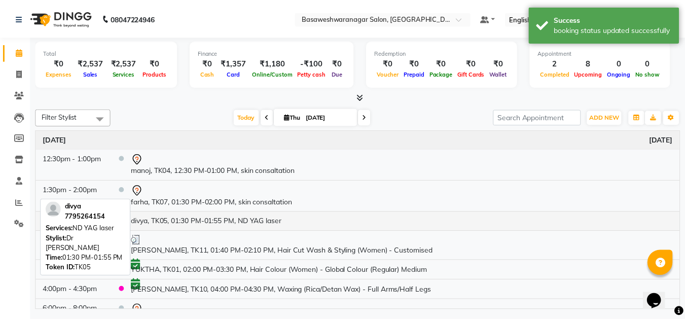
scroll to position [90, 0]
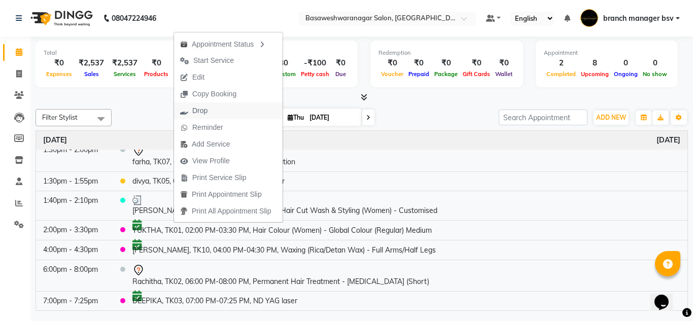
click at [207, 106] on span "Drop" at bounding box center [199, 111] width 15 height 11
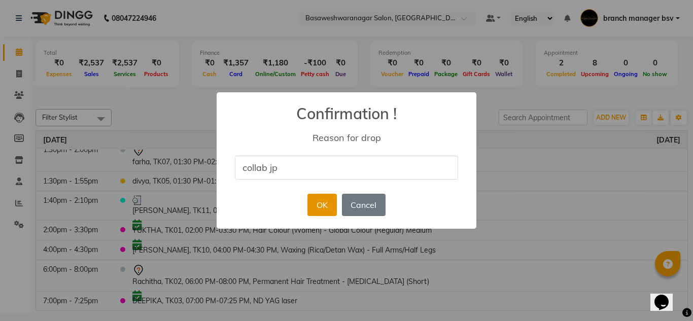
type input "collab jp"
click at [331, 210] on button "OK" at bounding box center [321, 205] width 29 height 22
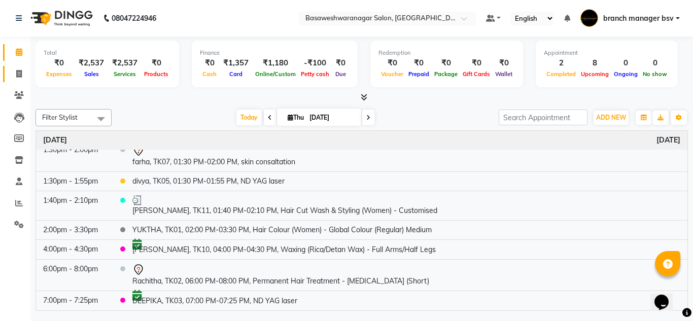
click at [23, 82] on link "Invoice" at bounding box center [15, 74] width 24 height 17
select select "service"
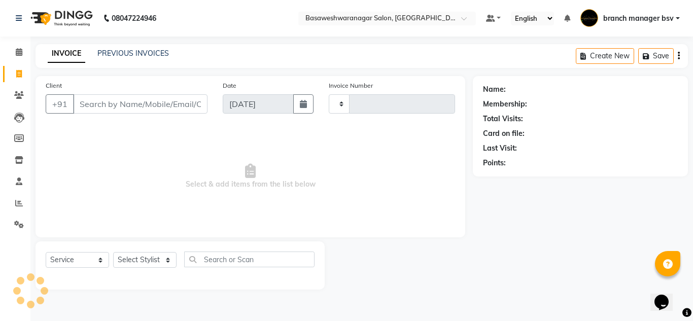
type input "1015"
select select "842"
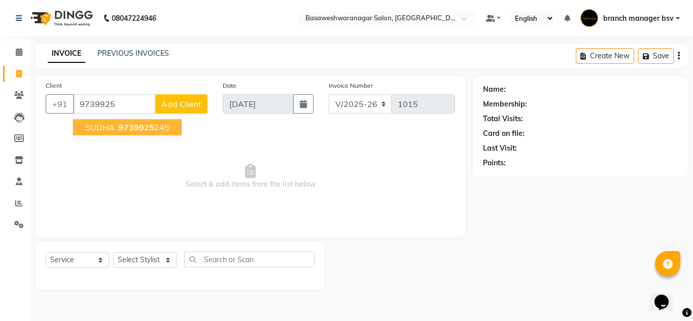
click at [138, 131] on span "9739925" at bounding box center [137, 127] width 36 height 10
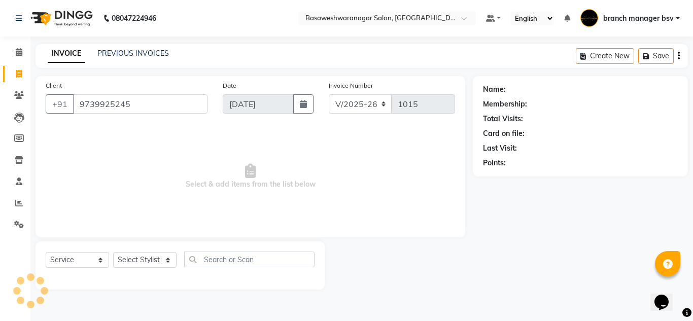
type input "9739925245"
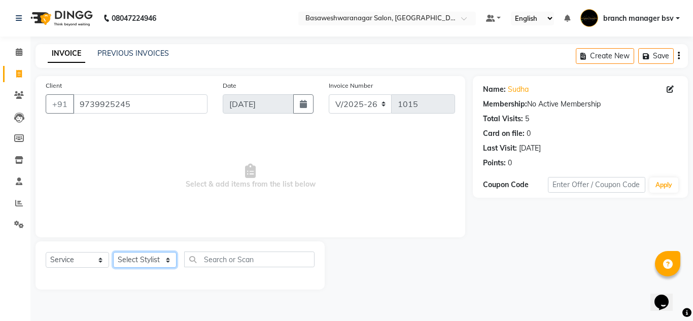
click at [131, 265] on select "Select Stylist [PERSON_NAME] manager bsv [PERSON_NAME] [PERSON_NAME] [PERSON_NA…" at bounding box center [144, 260] width 63 height 16
select select "46115"
click at [113, 252] on select "Select Stylist [PERSON_NAME] manager bsv [PERSON_NAME] [PERSON_NAME] [PERSON_NA…" at bounding box center [144, 260] width 63 height 16
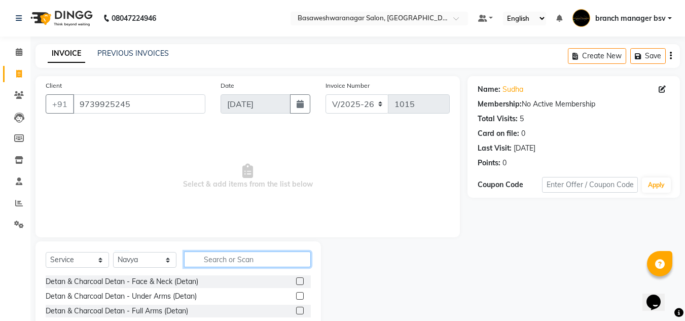
click at [201, 265] on input "text" at bounding box center [247, 260] width 127 height 16
type input "thr"
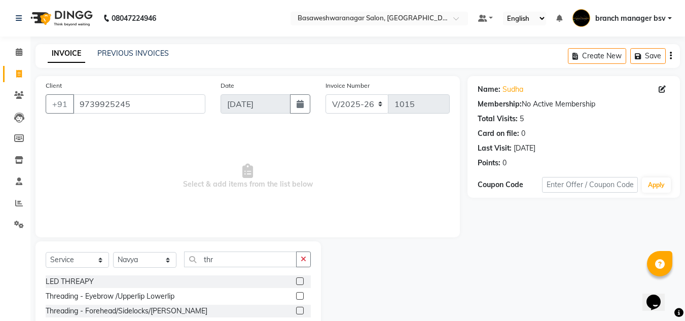
click at [304, 295] on div at bounding box center [303, 296] width 15 height 13
click at [301, 297] on label at bounding box center [300, 296] width 8 height 8
click at [301, 297] on input "checkbox" at bounding box center [299, 296] width 7 height 7
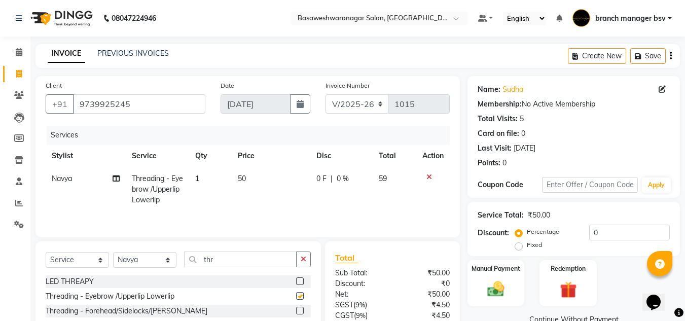
checkbox input "false"
click at [259, 171] on td "50" at bounding box center [271, 189] width 79 height 44
select select "46115"
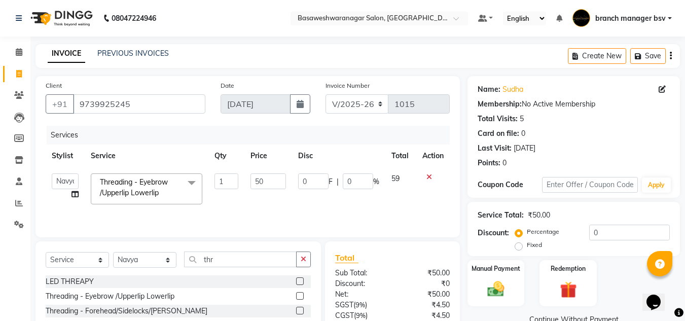
click at [259, 171] on td "50" at bounding box center [268, 188] width 47 height 43
click at [260, 178] on input "50" at bounding box center [268, 182] width 35 height 16
type input "100"
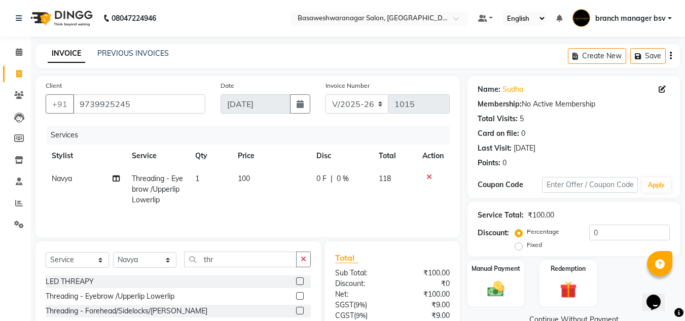
click at [414, 268] on div "₹100.00" at bounding box center [425, 273] width 65 height 11
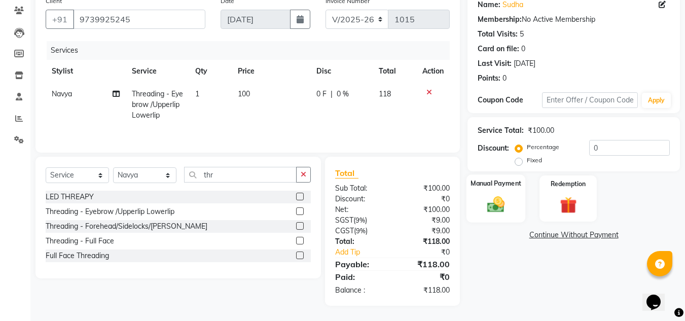
click at [515, 206] on div "Manual Payment" at bounding box center [496, 199] width 59 height 48
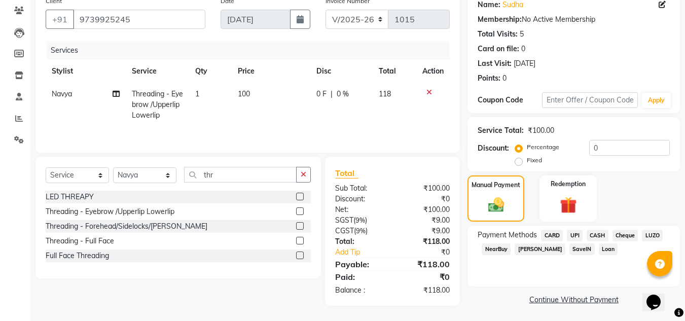
click at [578, 237] on span "UPI" at bounding box center [575, 236] width 16 height 12
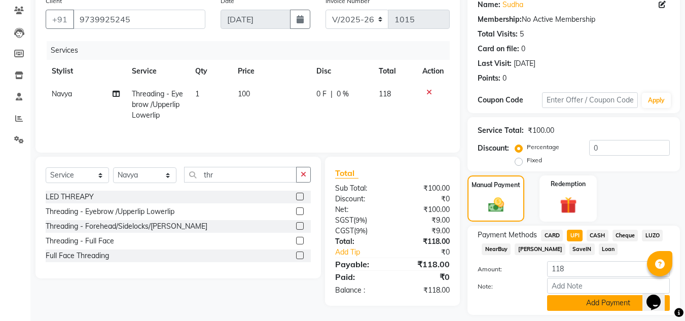
click at [570, 303] on button "Add Payment" at bounding box center [608, 303] width 123 height 16
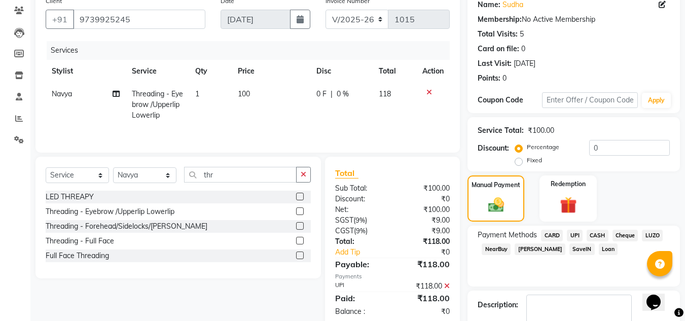
scroll to position [144, 0]
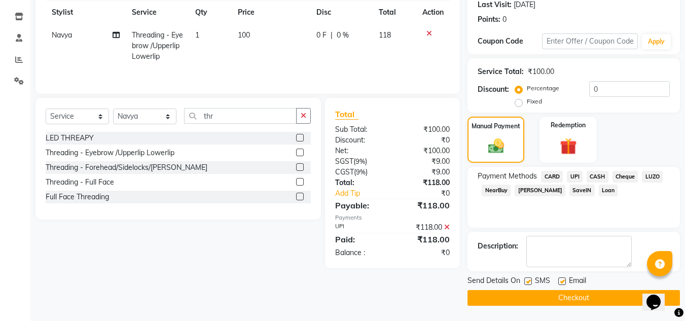
click at [552, 306] on main "INVOICE PREVIOUS INVOICES Create New Save Client [PHONE_NUMBER] Date [DATE] Inv…" at bounding box center [357, 111] width 655 height 421
click at [538, 294] on button "Checkout" at bounding box center [574, 298] width 213 height 16
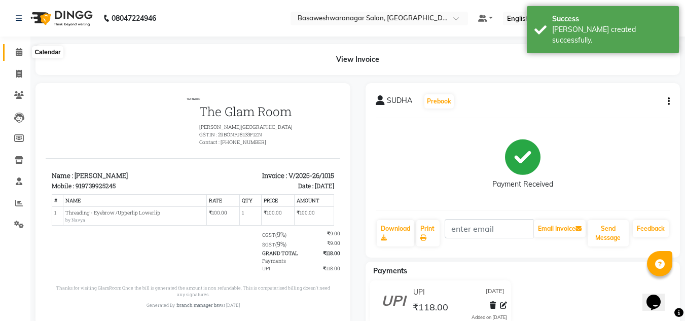
click at [19, 51] on icon at bounding box center [19, 52] width 7 height 8
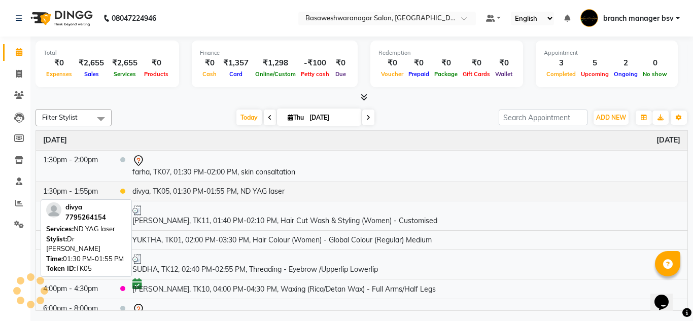
scroll to position [119, 0]
